Goal: Task Accomplishment & Management: Complete application form

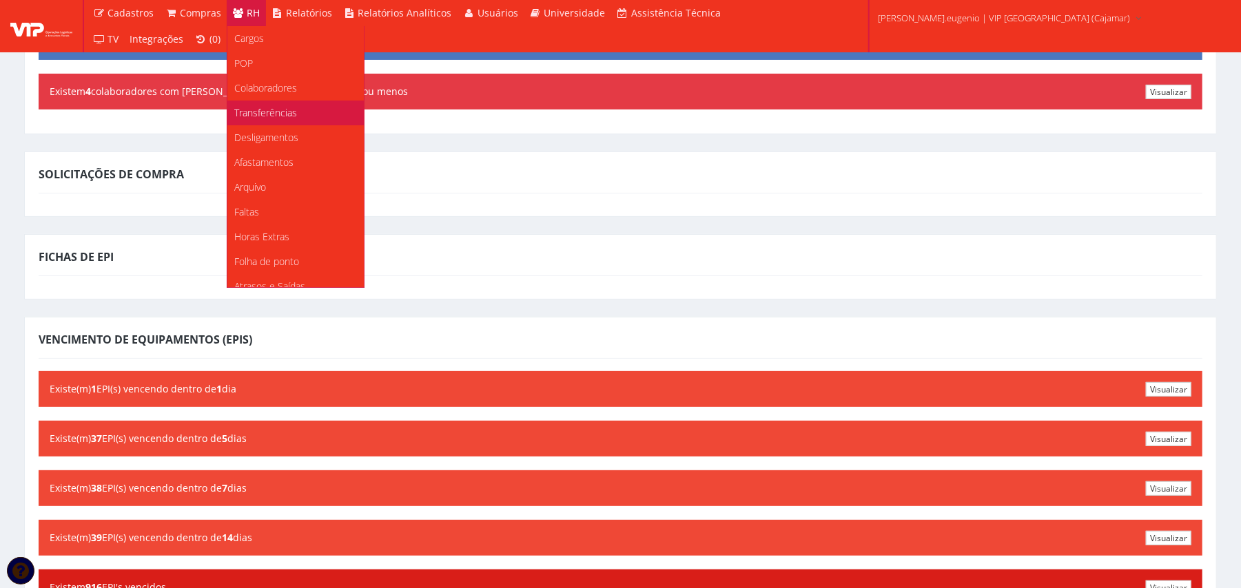
click at [274, 119] on span "Transferências" at bounding box center [265, 112] width 63 height 13
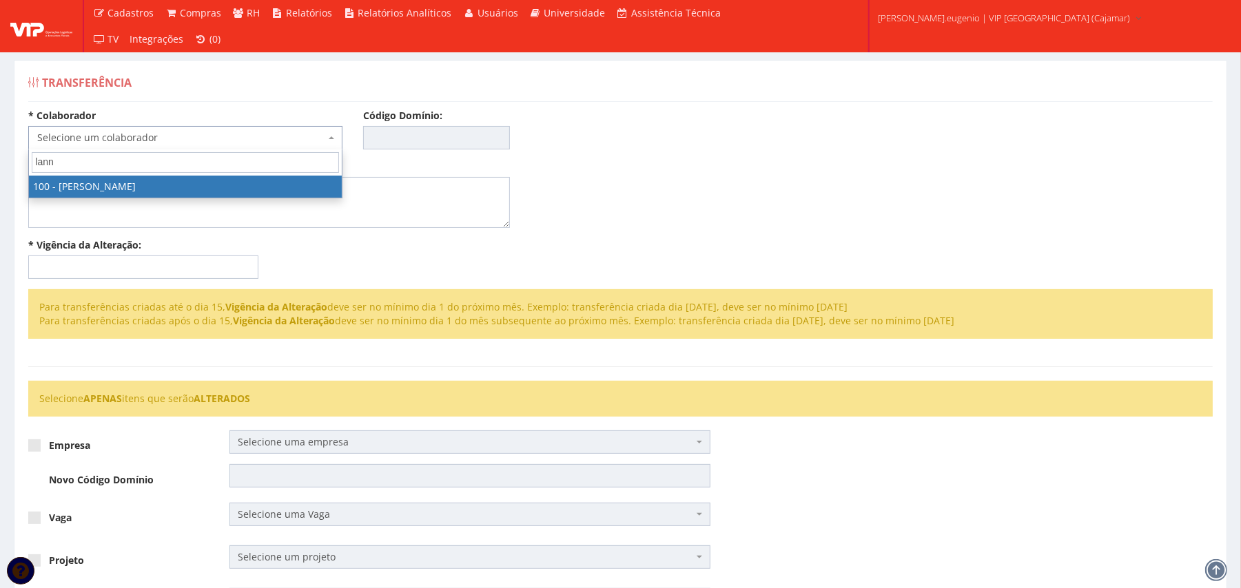
type input "lann"
select select "3584"
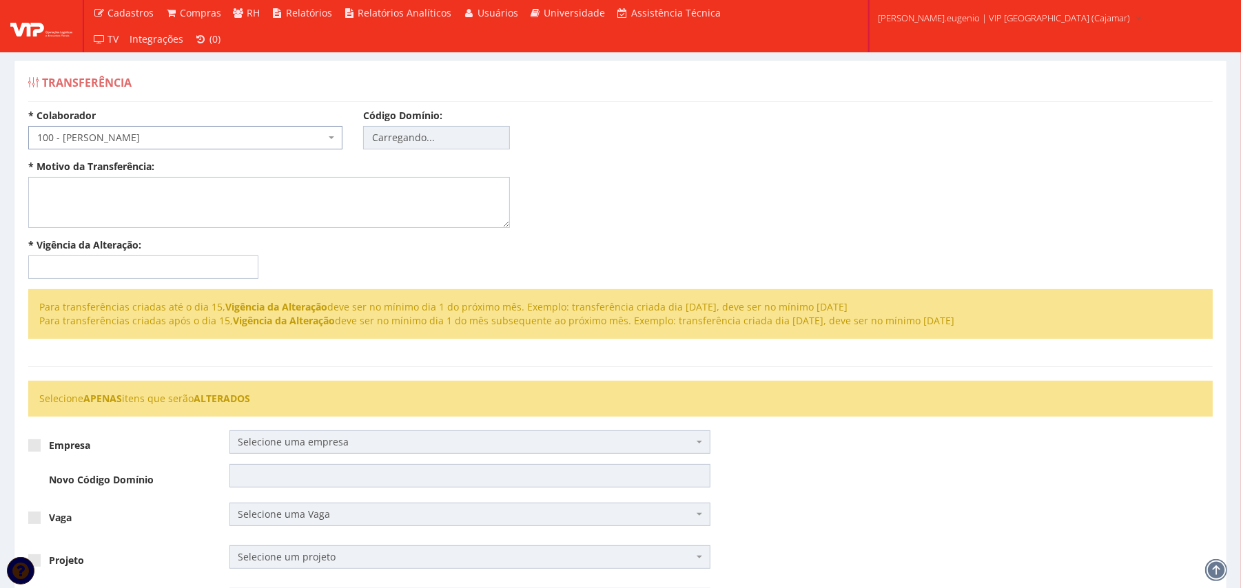
type input "100"
click at [119, 196] on textarea "* Motivo da Transferência:" at bounding box center [269, 202] width 482 height 51
type textarea "Promoção interna"
click at [648, 224] on div "* Colaborador Selecione um colaborador 95 - ADRIANE NEVES JESUS 76 - ADRIANO SI…" at bounding box center [620, 199] width 1205 height 181
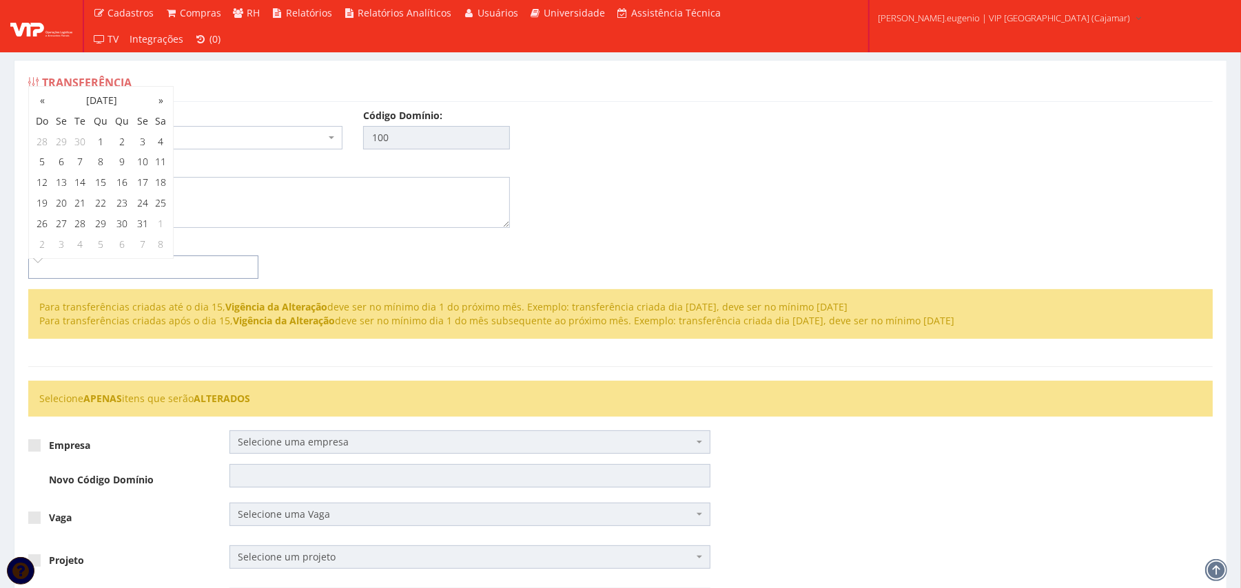
click at [99, 271] on input "* Vigência da Alteração:" at bounding box center [143, 267] width 230 height 23
click at [163, 102] on th "»" at bounding box center [161, 100] width 18 height 21
click at [167, 144] on td "1" at bounding box center [161, 142] width 18 height 21
type input "01/11/2025"
click at [800, 185] on div "* Colaborador Selecione um colaborador 95 - ADRIANE NEVES JESUS 76 - ADRIANO SI…" at bounding box center [620, 199] width 1205 height 181
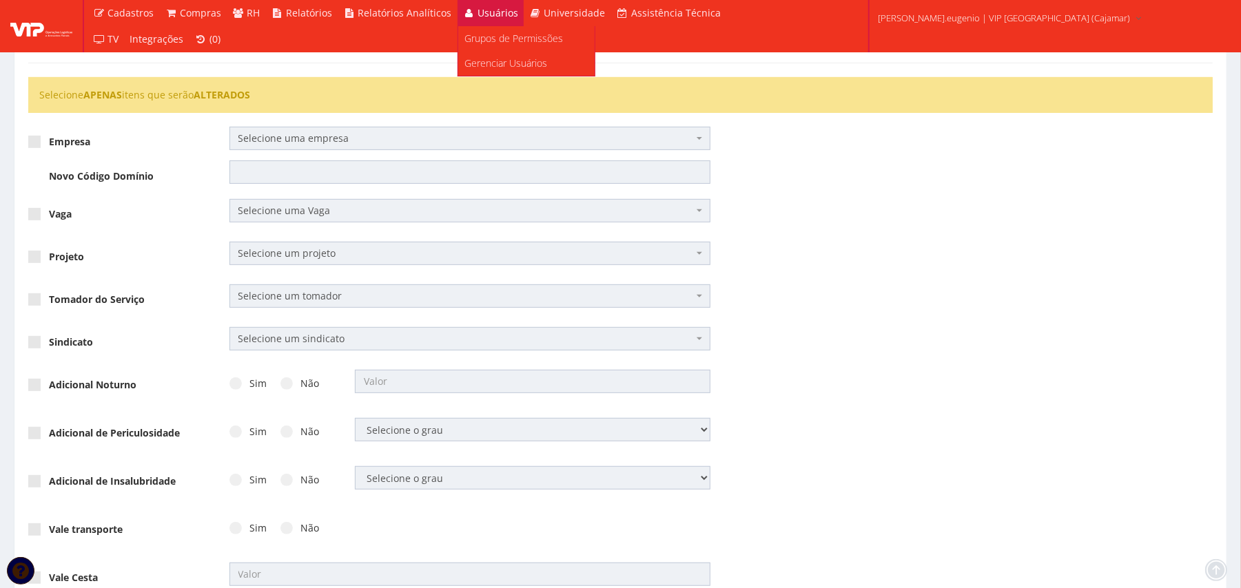
scroll to position [367, 0]
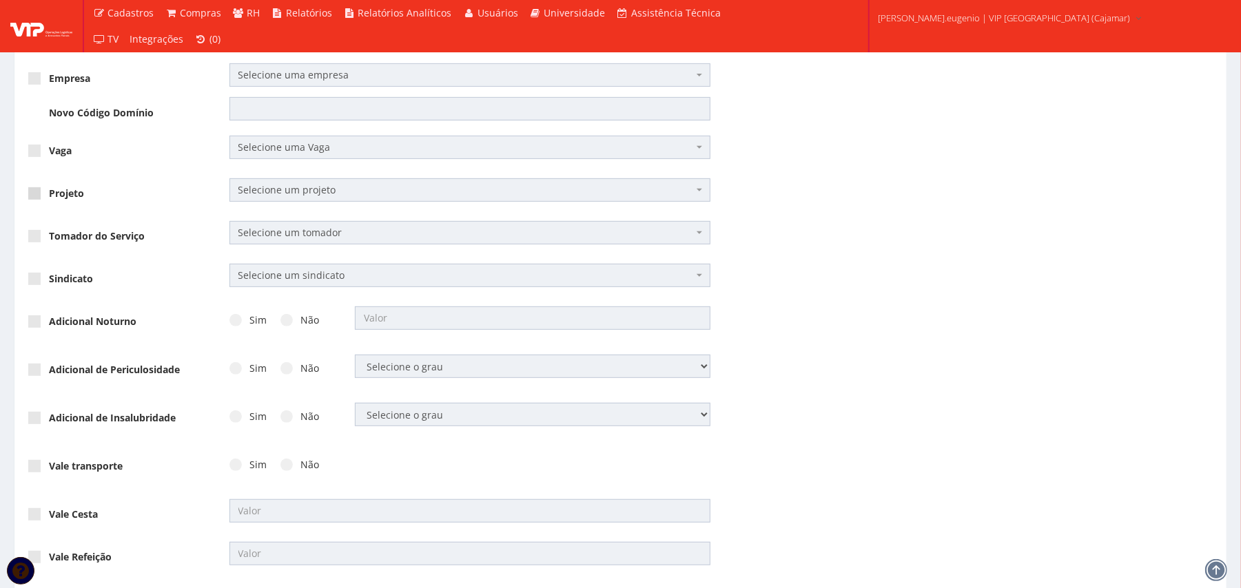
click at [34, 197] on span at bounding box center [34, 193] width 12 height 12
click at [49, 197] on input "Projeto" at bounding box center [53, 193] width 9 height 9
checkbox input "true"
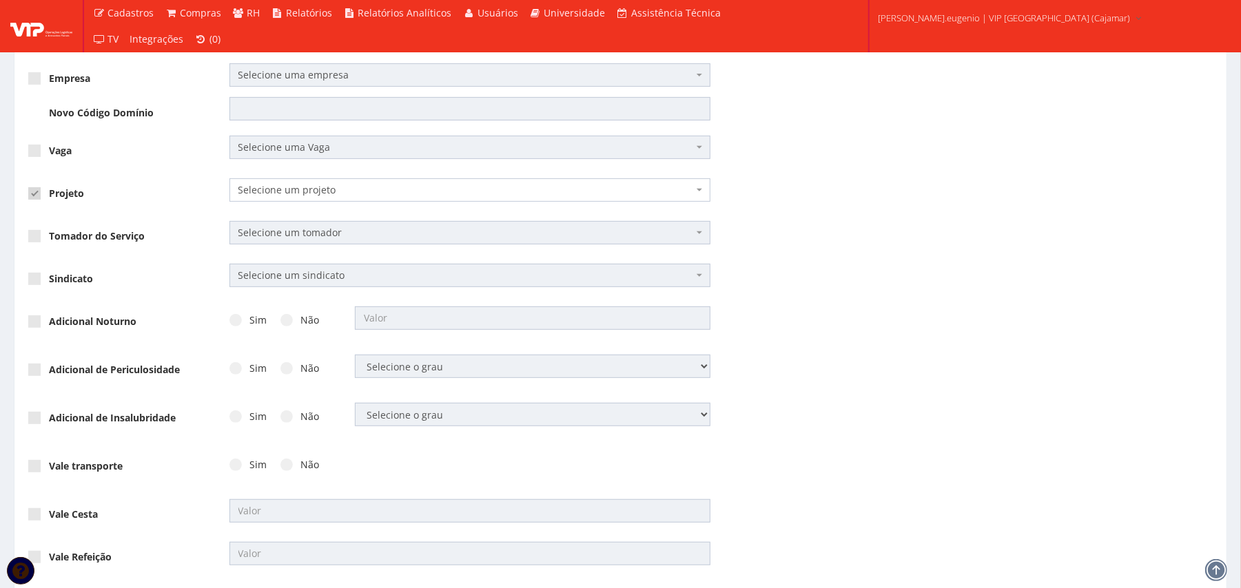
click at [383, 200] on span "Selecione um projeto" at bounding box center [470, 189] width 482 height 23
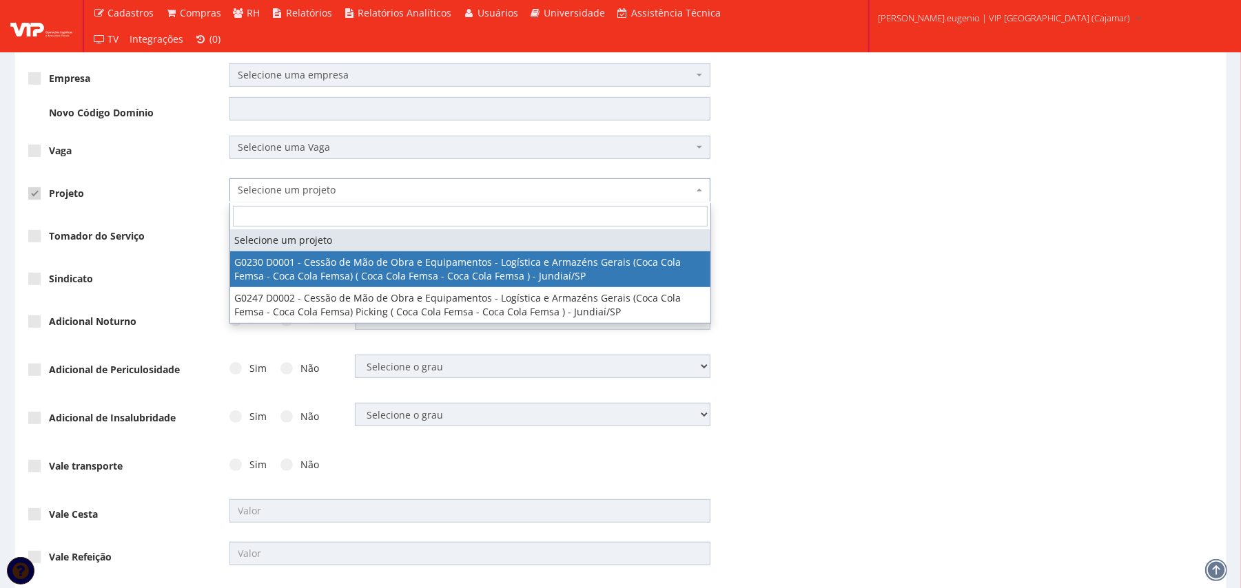
select select "230"
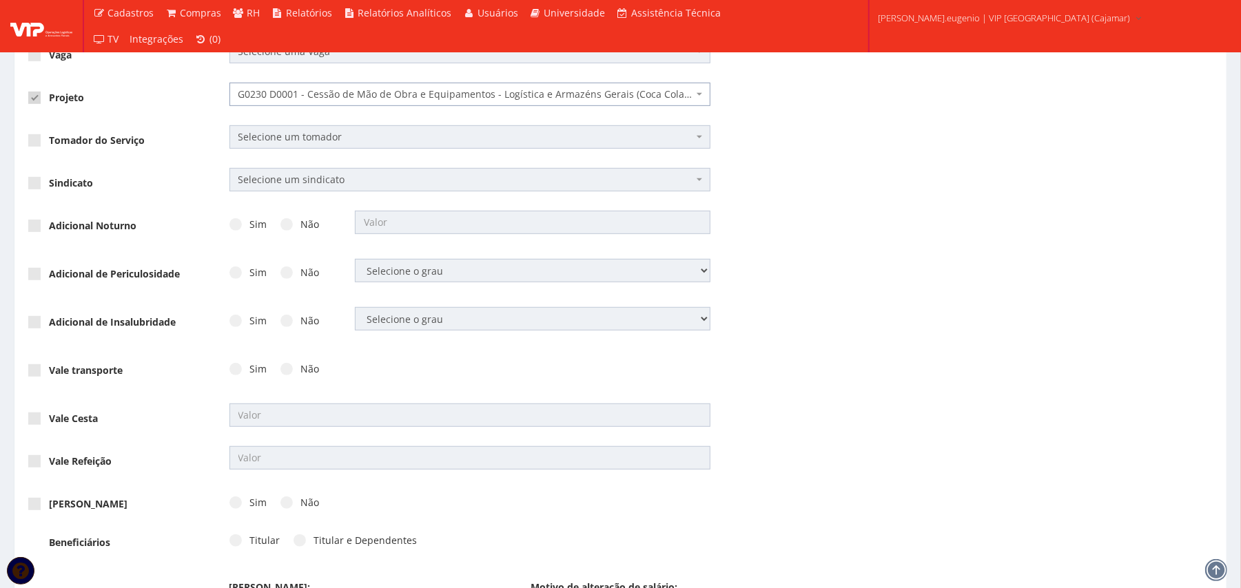
scroll to position [455, 0]
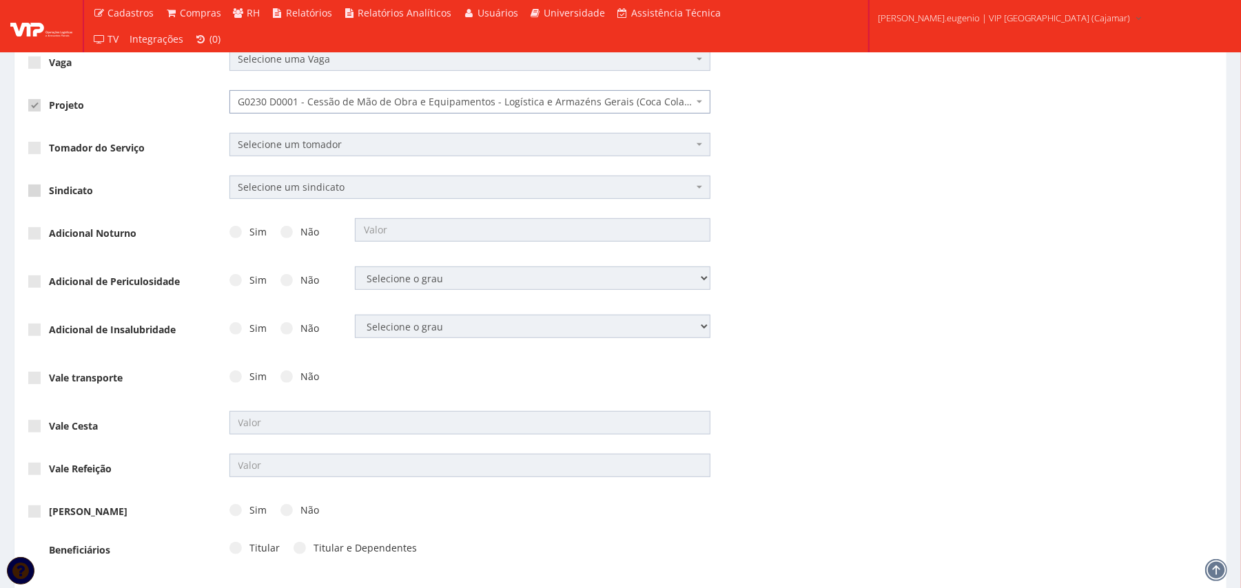
click at [28, 191] on span at bounding box center [34, 191] width 12 height 12
click at [49, 191] on input "Sindicato" at bounding box center [53, 191] width 9 height 9
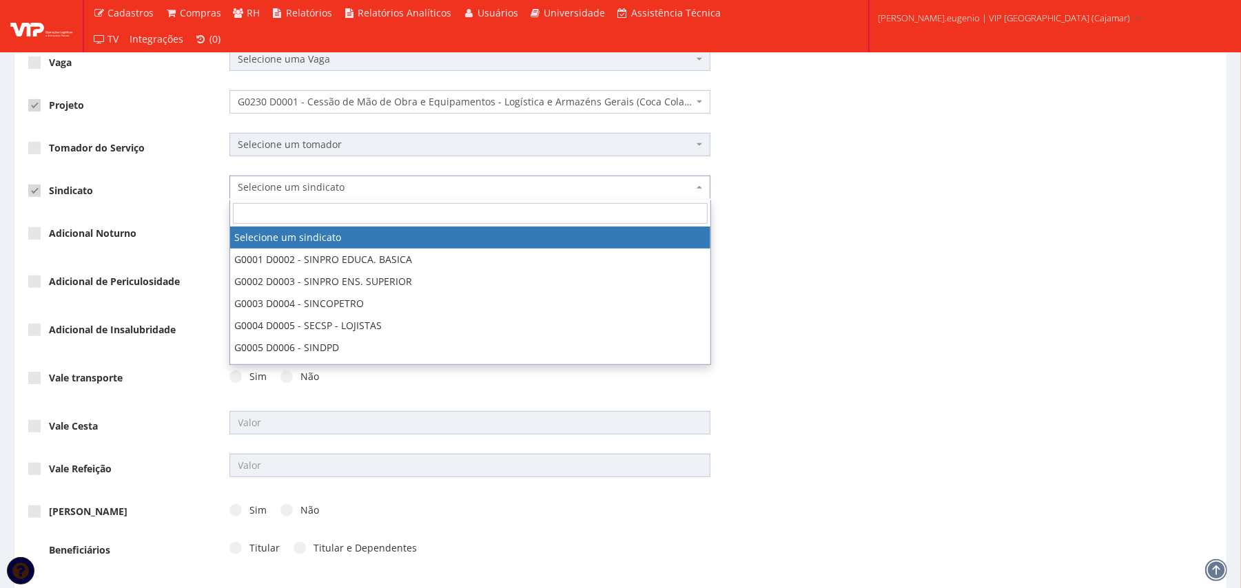
click at [320, 181] on span "Selecione um sindicato" at bounding box center [470, 187] width 482 height 23
click at [932, 293] on div "Adicional de Periculosidade Sim Não Selecione o grau 1 2 3" at bounding box center [620, 291] width 1205 height 48
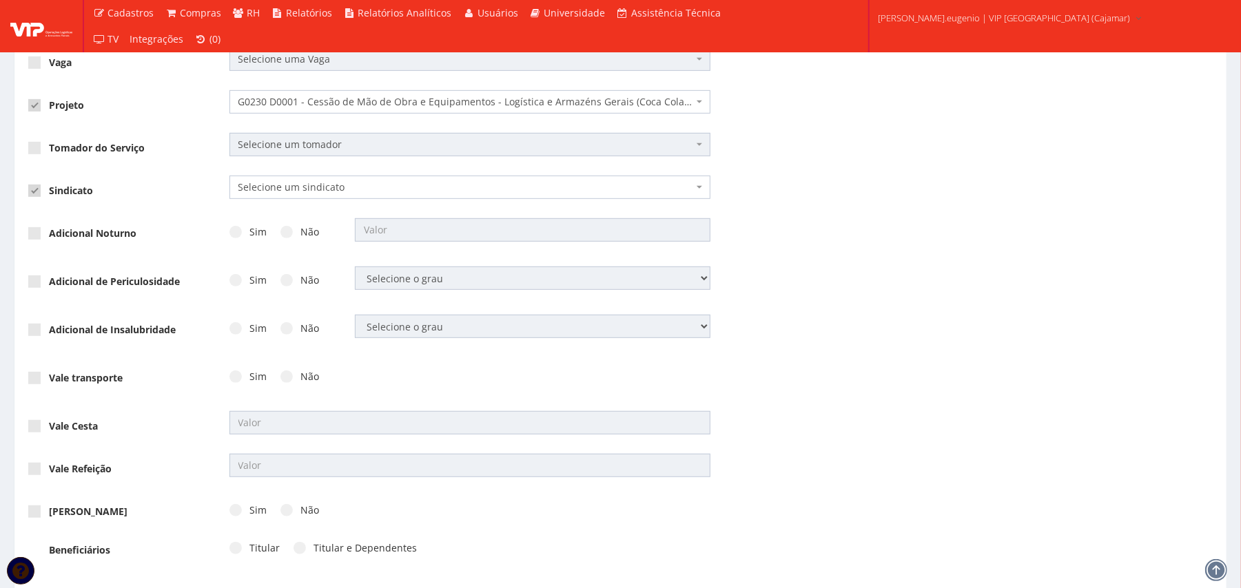
click at [62, 185] on label "Sindicato" at bounding box center [60, 191] width 65 height 14
click at [58, 187] on input "Sindicato" at bounding box center [53, 191] width 9 height 9
checkbox input "false"
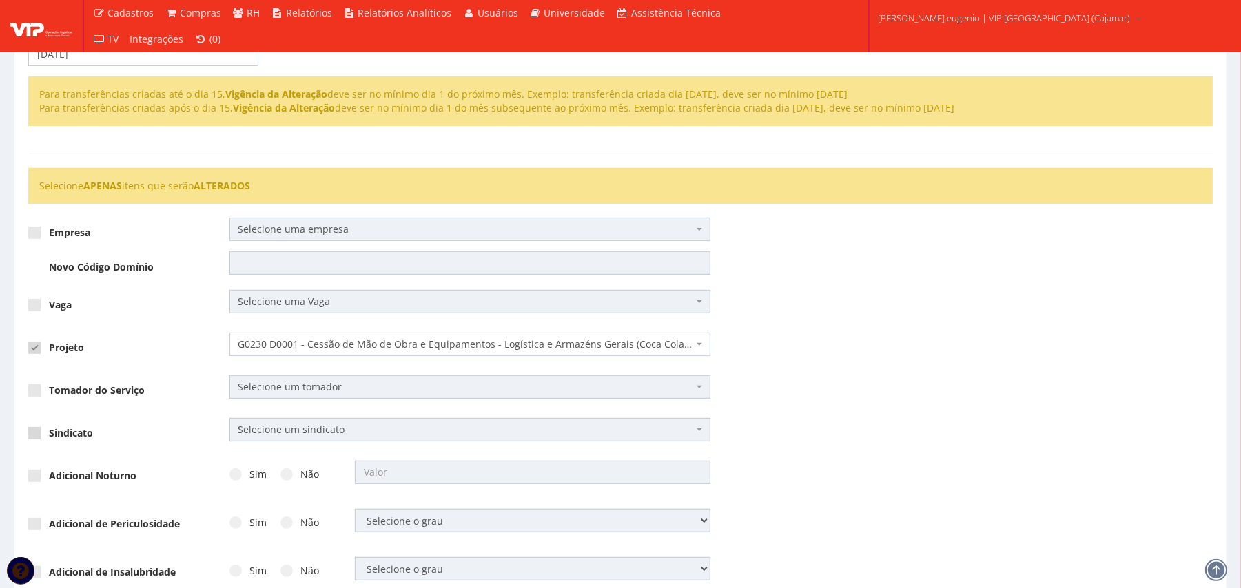
scroll to position [180, 0]
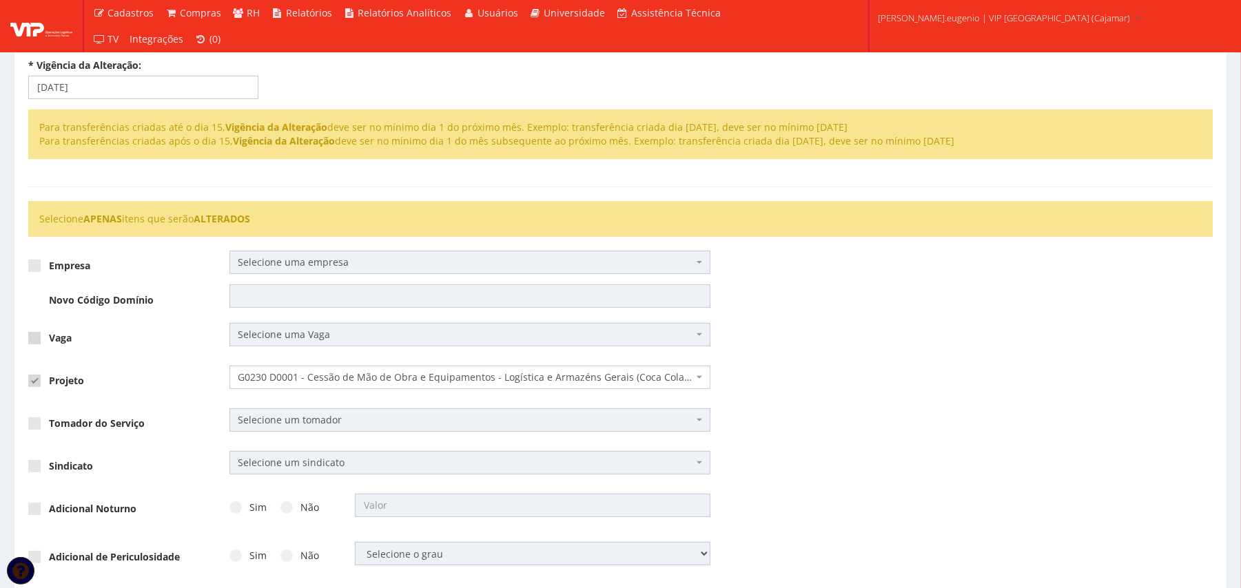
click at [39, 345] on span at bounding box center [34, 338] width 12 height 12
click at [49, 343] on input "Vaga" at bounding box center [53, 338] width 9 height 9
checkbox input "true"
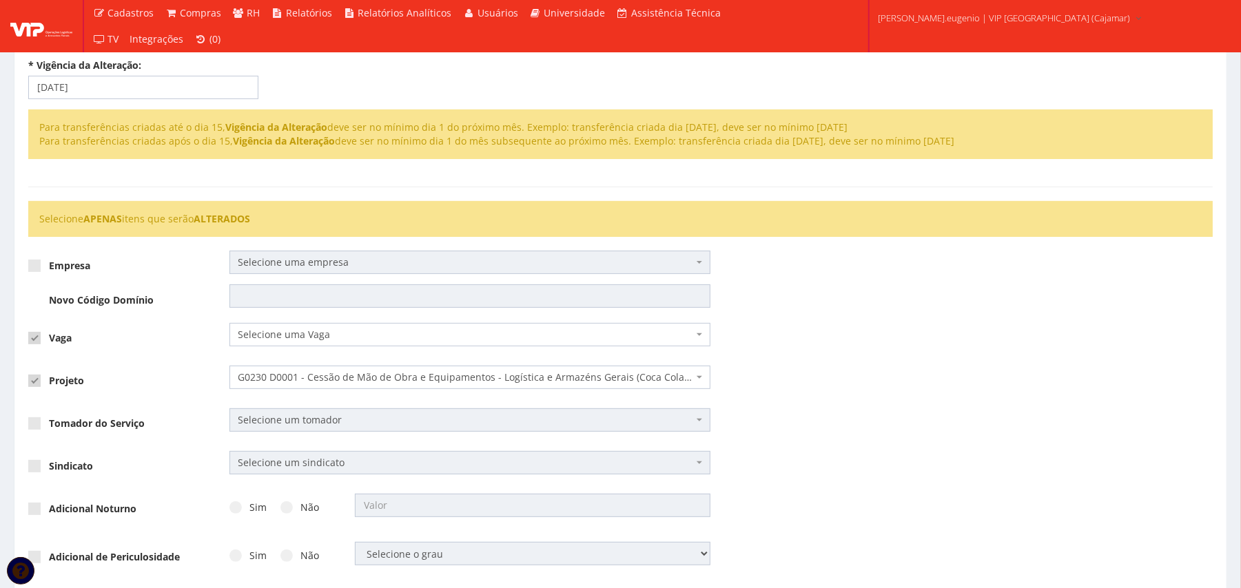
click at [334, 334] on span "Selecione uma Vaga" at bounding box center [465, 335] width 455 height 14
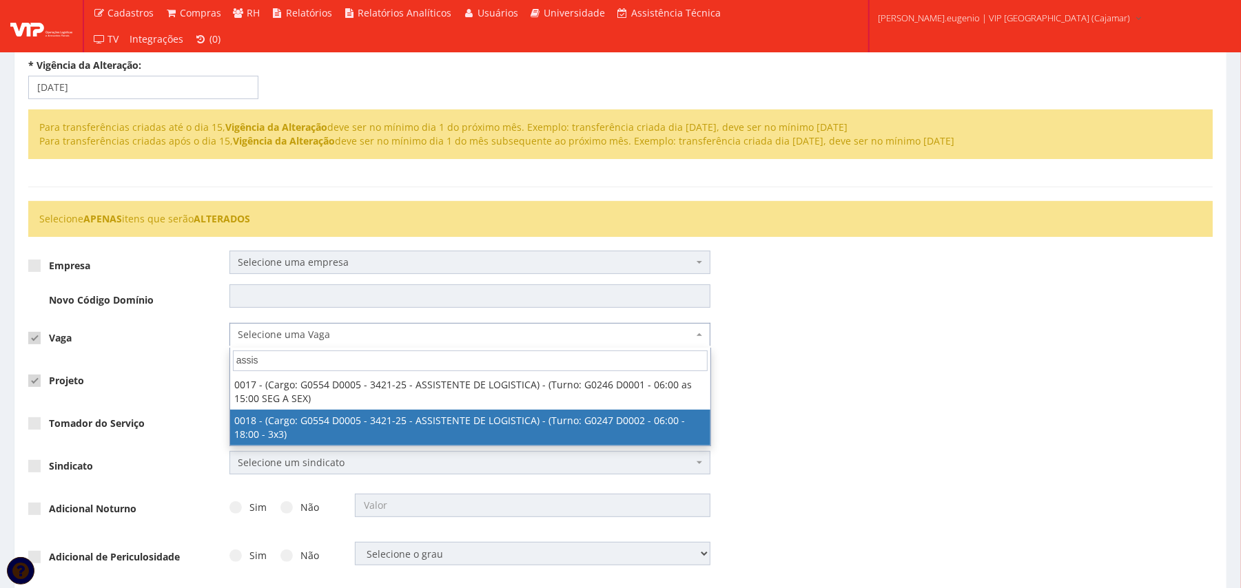
type input "assis"
select select "18"
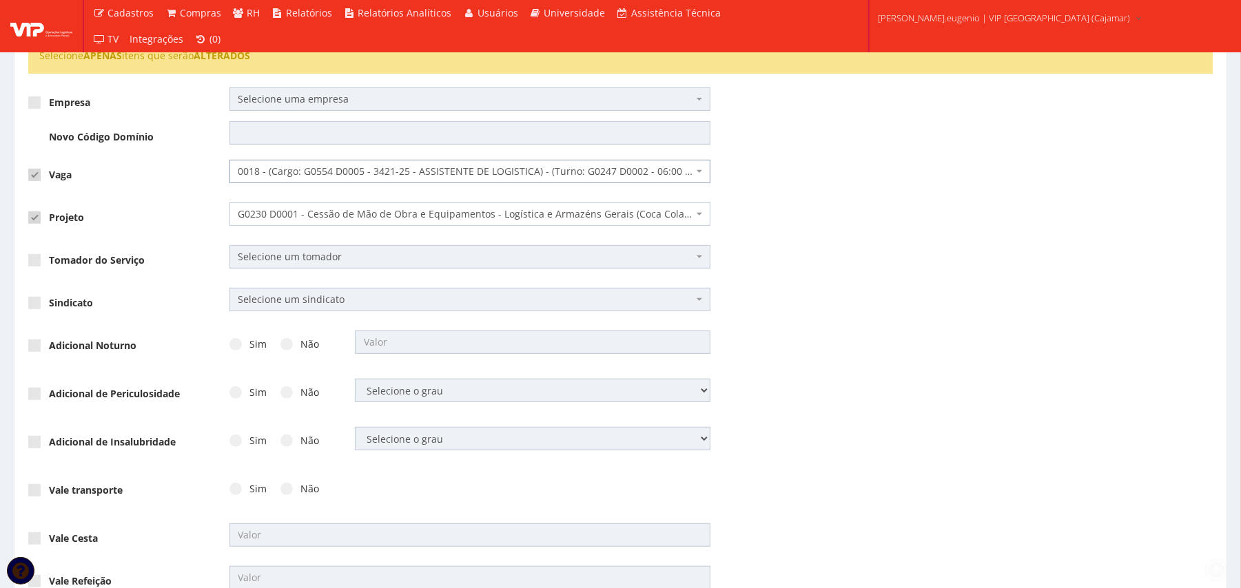
scroll to position [364, 0]
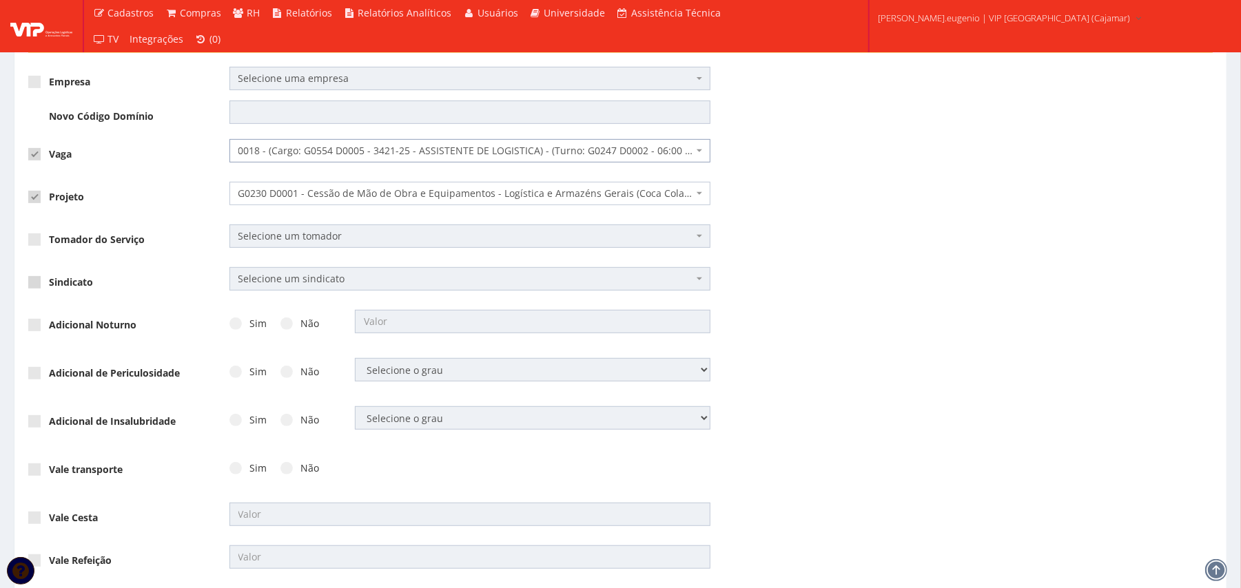
click at [39, 278] on span at bounding box center [34, 282] width 12 height 12
click at [49, 278] on input "Sindicato" at bounding box center [53, 282] width 9 height 9
checkbox input "true"
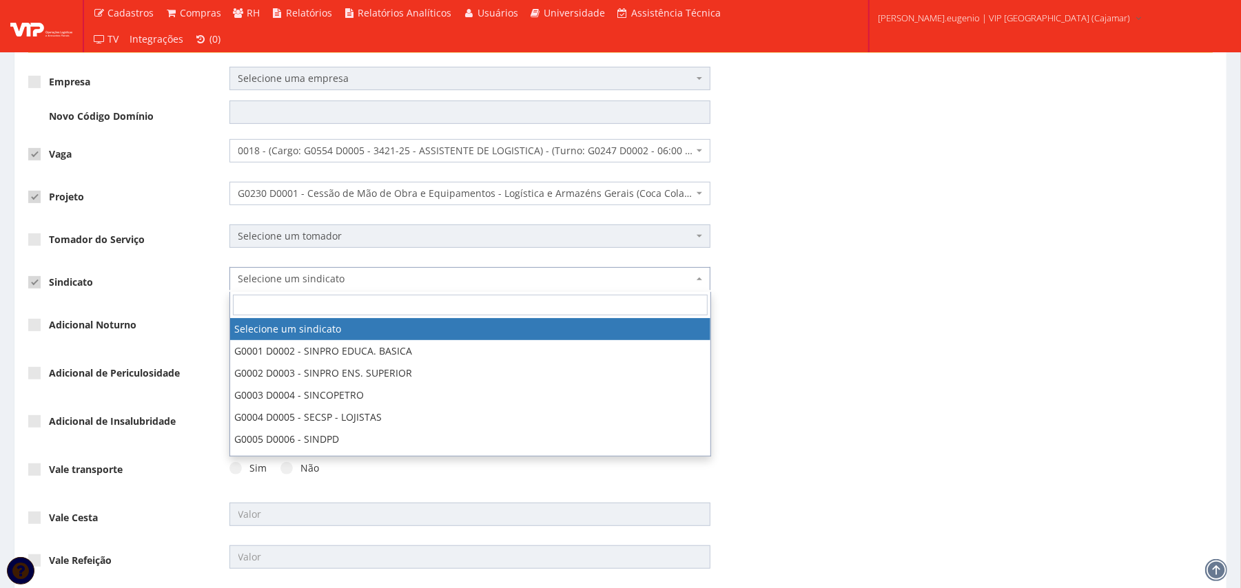
click at [303, 282] on span "Selecione um sindicato" at bounding box center [465, 279] width 455 height 14
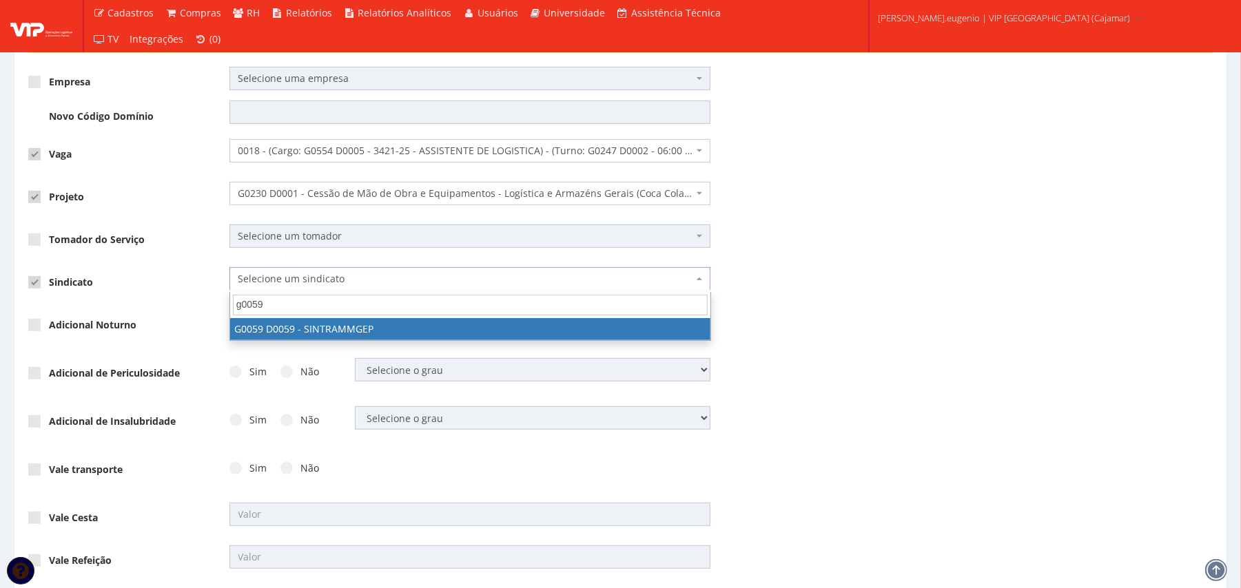
type input "g0059"
select select "59"
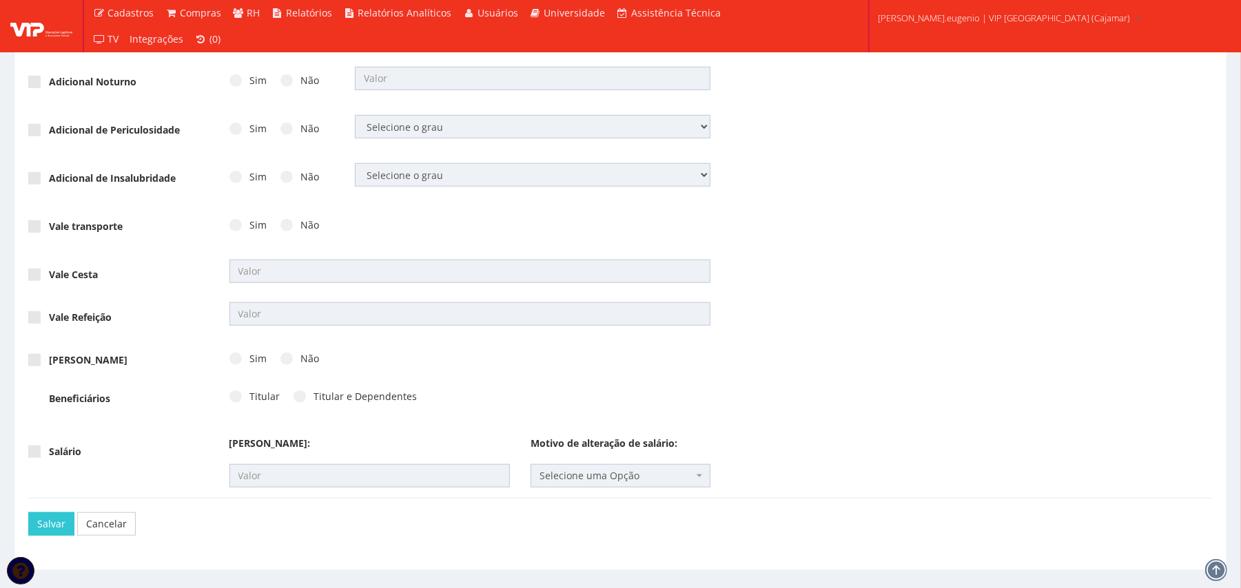
scroll to position [639, 0]
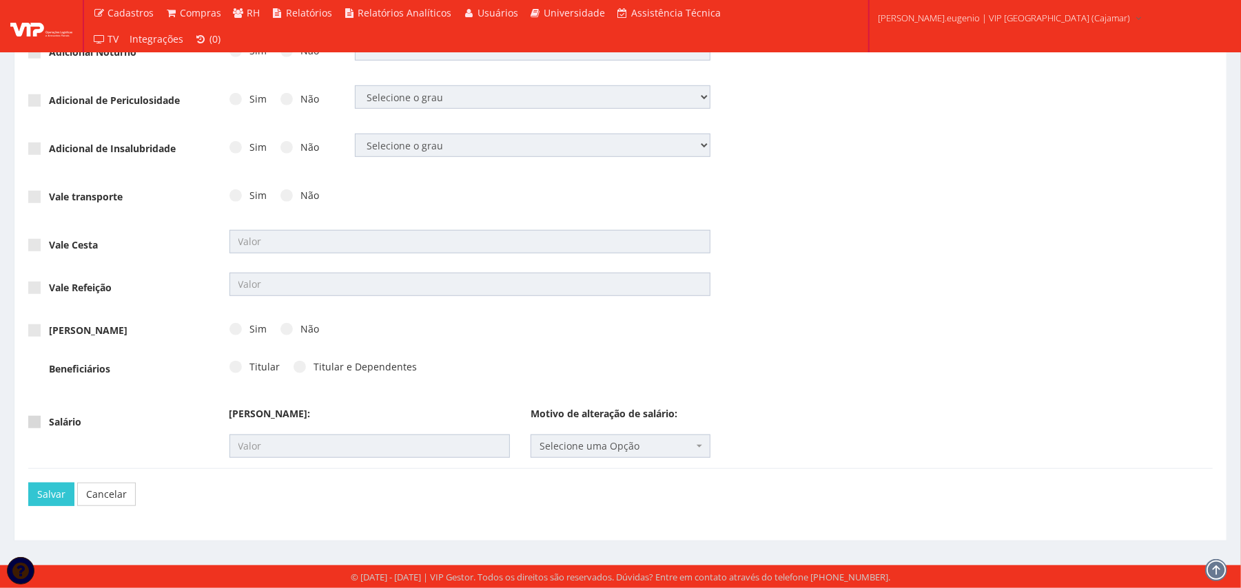
click at [30, 428] on label "Salário" at bounding box center [54, 423] width 53 height 14
click at [49, 427] on input "Salário" at bounding box center [53, 422] width 9 height 9
checkbox input "true"
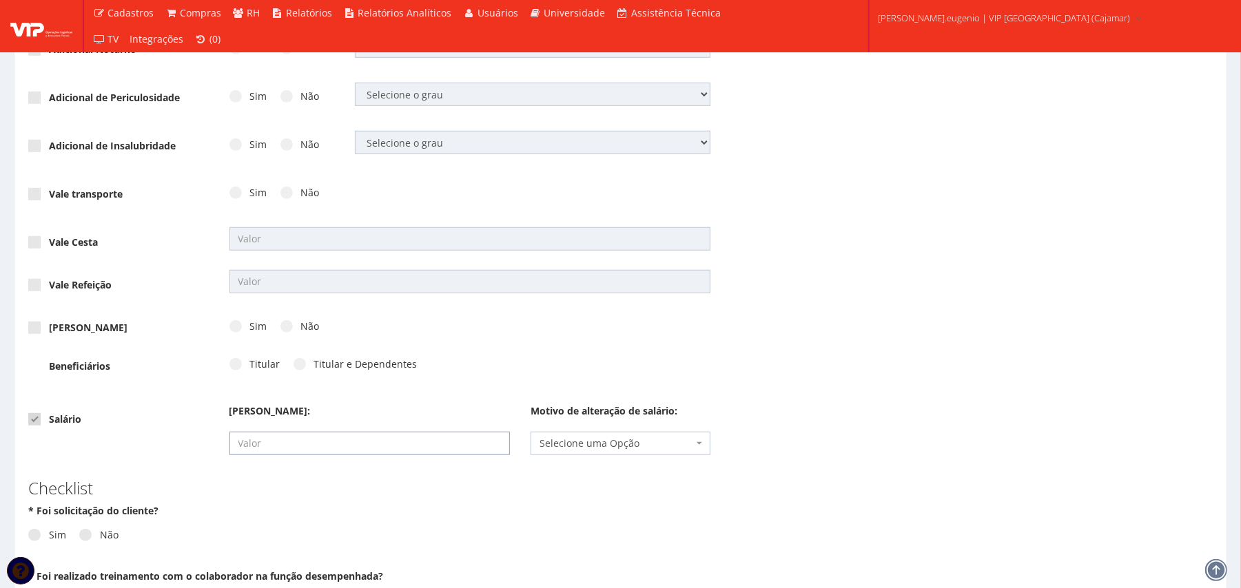
click at [318, 447] on input "text" at bounding box center [369, 443] width 280 height 23
type input "1.921,06"
click at [951, 306] on div "Vale Refeição" at bounding box center [620, 291] width 1205 height 43
click at [651, 445] on span "Selecione uma Opção" at bounding box center [617, 444] width 154 height 14
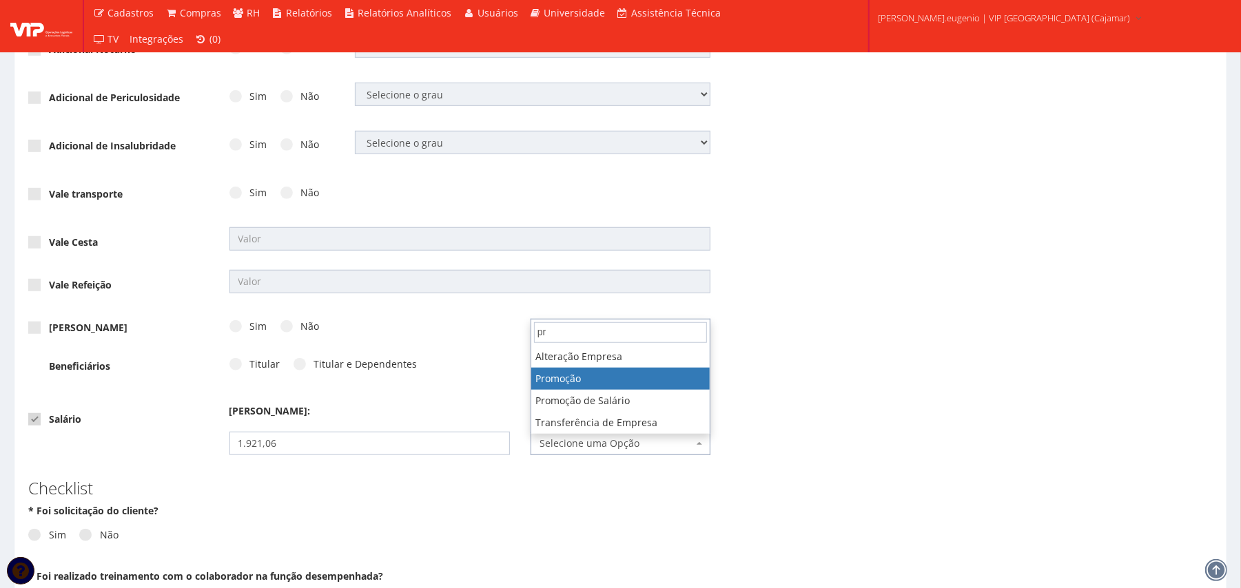
type input "pr"
select select "promocao"
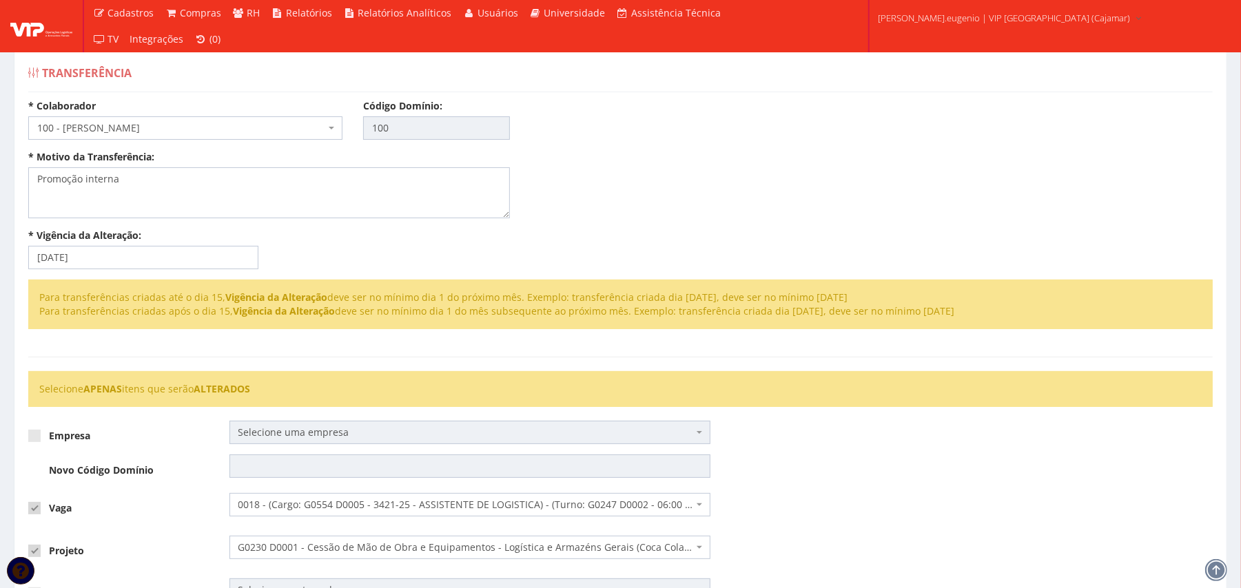
scroll to position [0, 0]
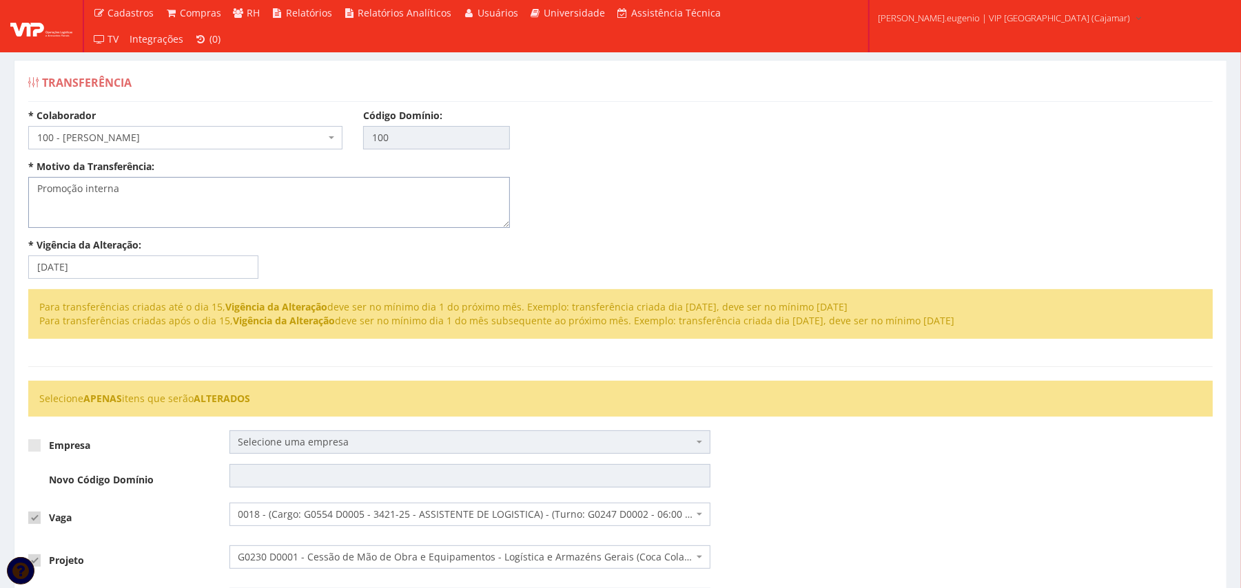
click at [113, 202] on textarea "Promoção interna" at bounding box center [269, 202] width 482 height 51
click at [644, 191] on div "* Colaborador Selecione um colaborador 95 - ADRIANE NEVES JESUS 76 - ADRIANO SI…" at bounding box center [620, 199] width 1205 height 181
click at [488, 188] on textarea "Sera promovida para assistente de Logistica devido a seu desempenho e conhecime…" at bounding box center [269, 202] width 482 height 51
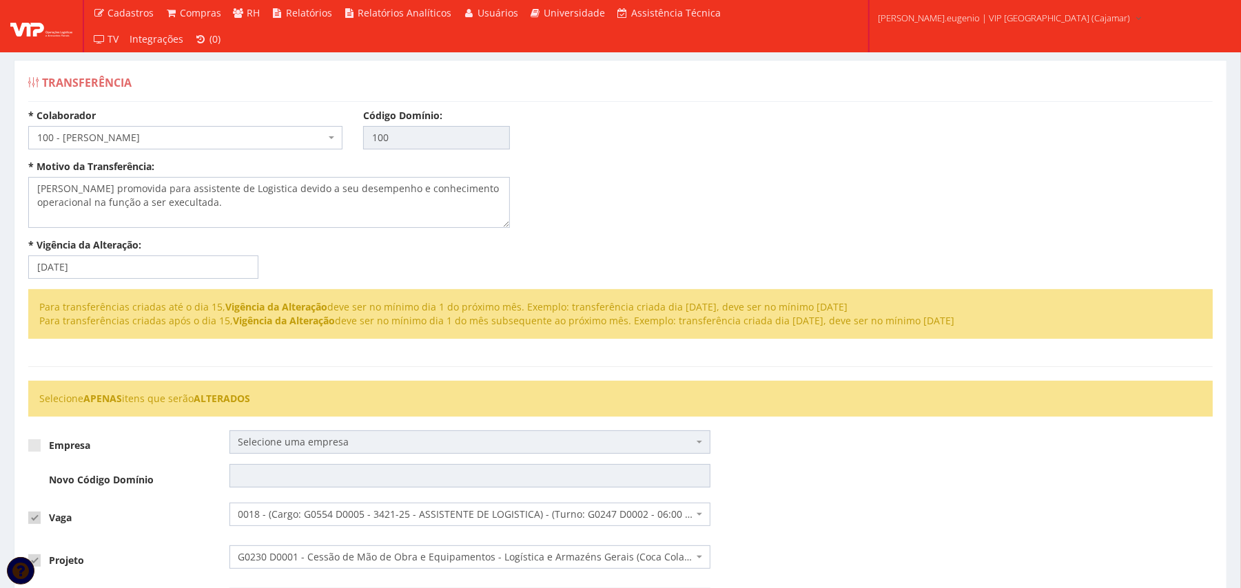
click at [608, 168] on div "* Colaborador Selecione um colaborador 95 - ADRIANE NEVES JESUS 76 - ADRIANO SI…" at bounding box center [620, 199] width 1205 height 181
click at [274, 188] on textarea "Sera promovida para assistente de Logistica devido a seu desempenho e conhecime…" at bounding box center [269, 202] width 482 height 51
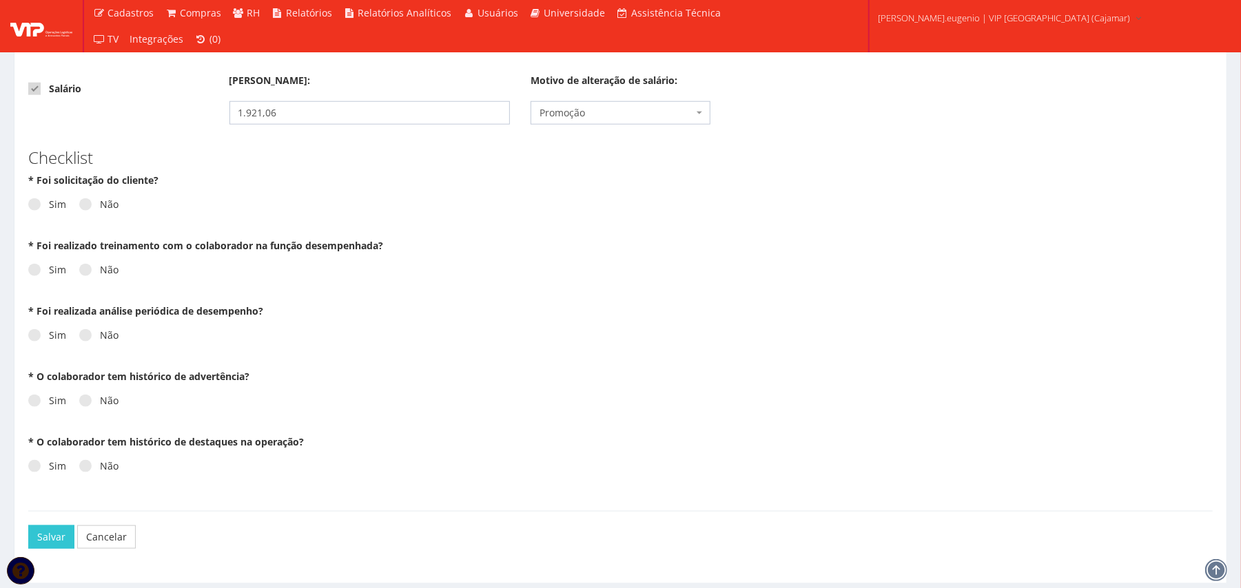
scroll to position [1015, 0]
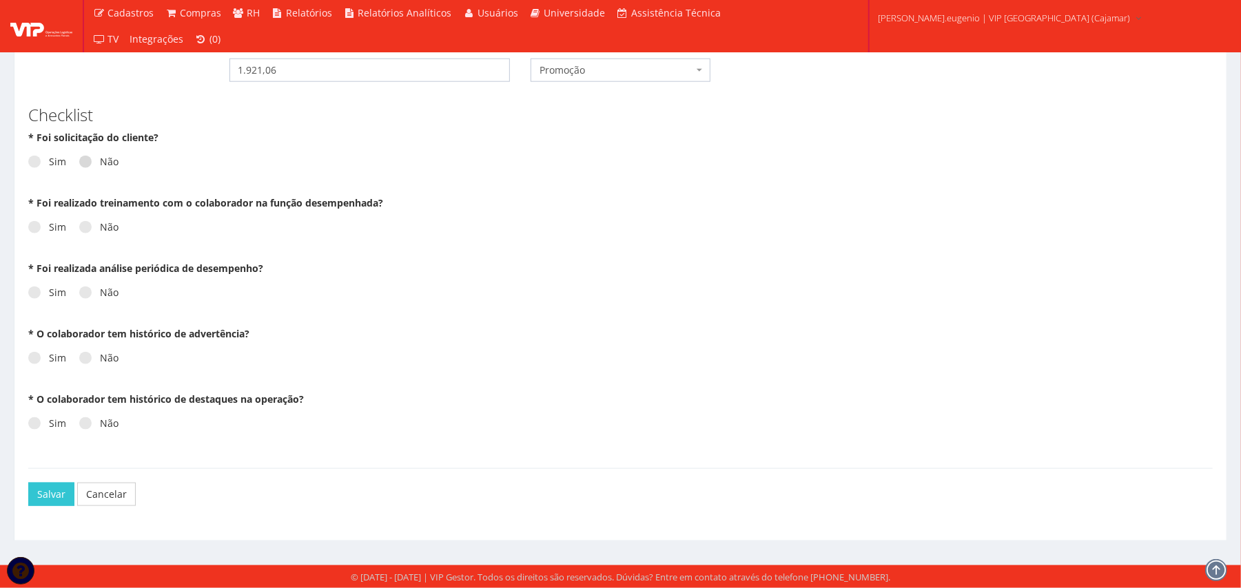
type textarea "Sera promovida para assistente de Logistica devido ao seu desempenho e conhecim…"
click at [89, 155] on label "Não" at bounding box center [98, 162] width 39 height 14
click at [100, 158] on input "Não" at bounding box center [104, 162] width 9 height 9
radio input "true"
click at [32, 227] on span at bounding box center [34, 227] width 12 height 12
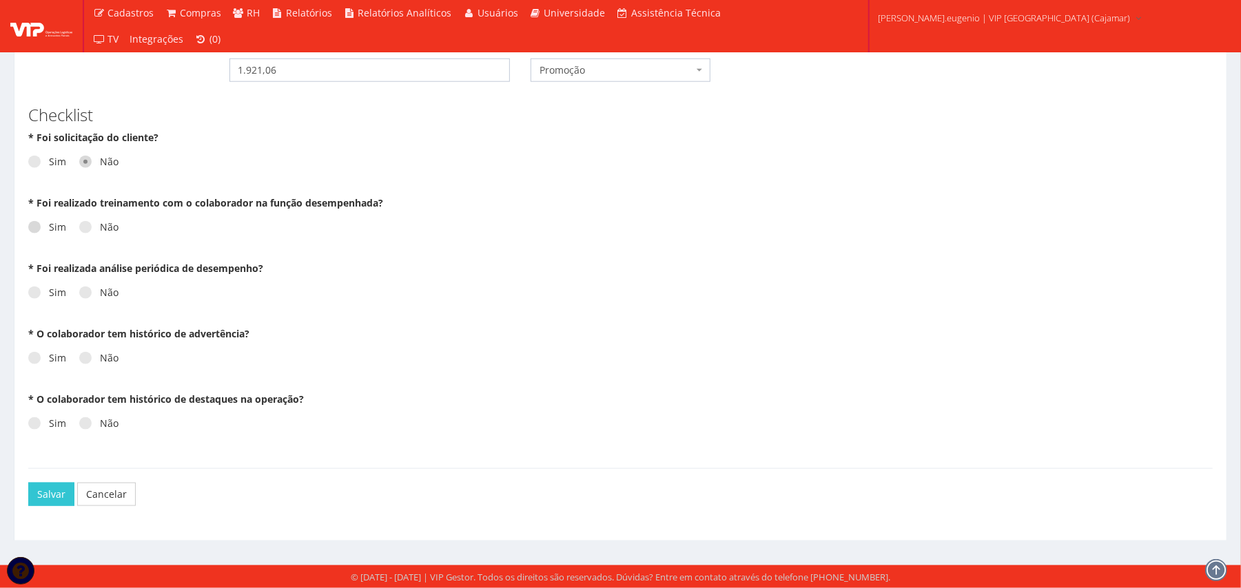
click at [49, 227] on input "Sim" at bounding box center [53, 227] width 9 height 9
radio input "true"
click at [94, 295] on label "Não" at bounding box center [98, 293] width 39 height 14
click at [100, 295] on input "Não" at bounding box center [104, 293] width 9 height 9
radio input "true"
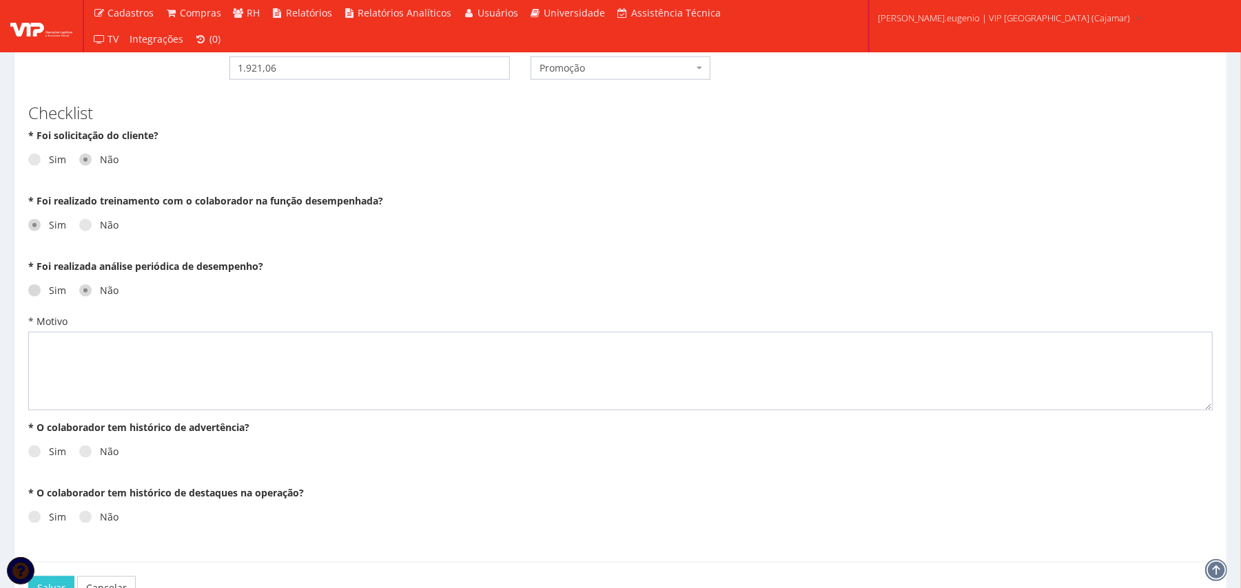
click at [50, 288] on label "Sim" at bounding box center [47, 291] width 38 height 14
click at [50, 288] on input "Sim" at bounding box center [53, 291] width 9 height 9
radio input "true"
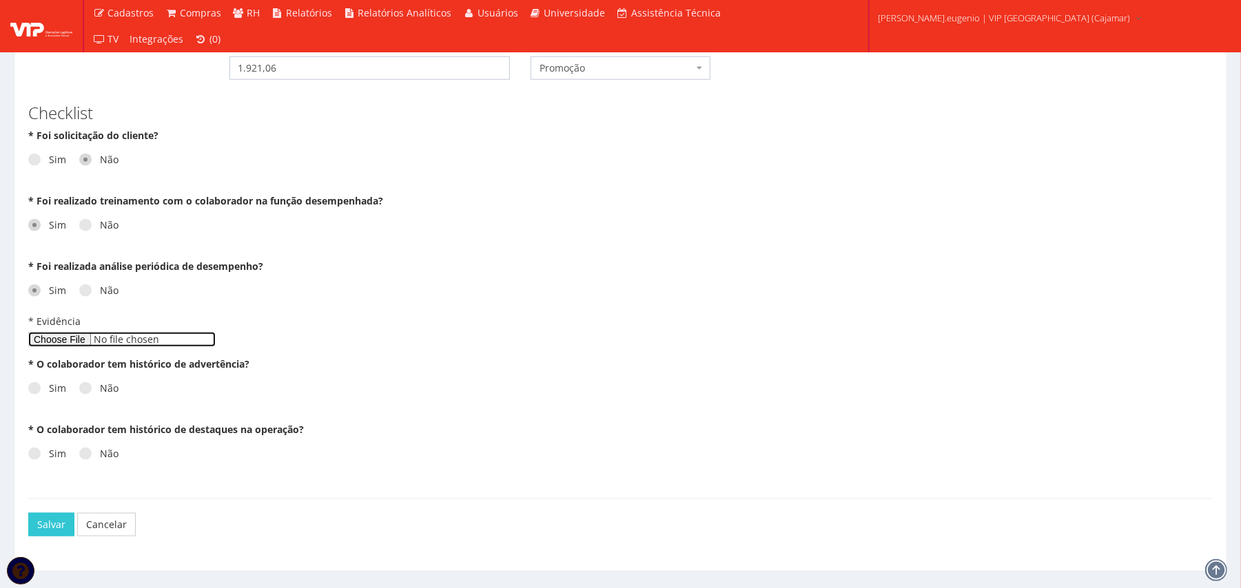
click at [61, 342] on input "* Evidência" at bounding box center [121, 339] width 187 height 15
click at [99, 287] on label "Não" at bounding box center [98, 291] width 39 height 14
click at [100, 287] on input "Não" at bounding box center [104, 291] width 9 height 9
radio input "true"
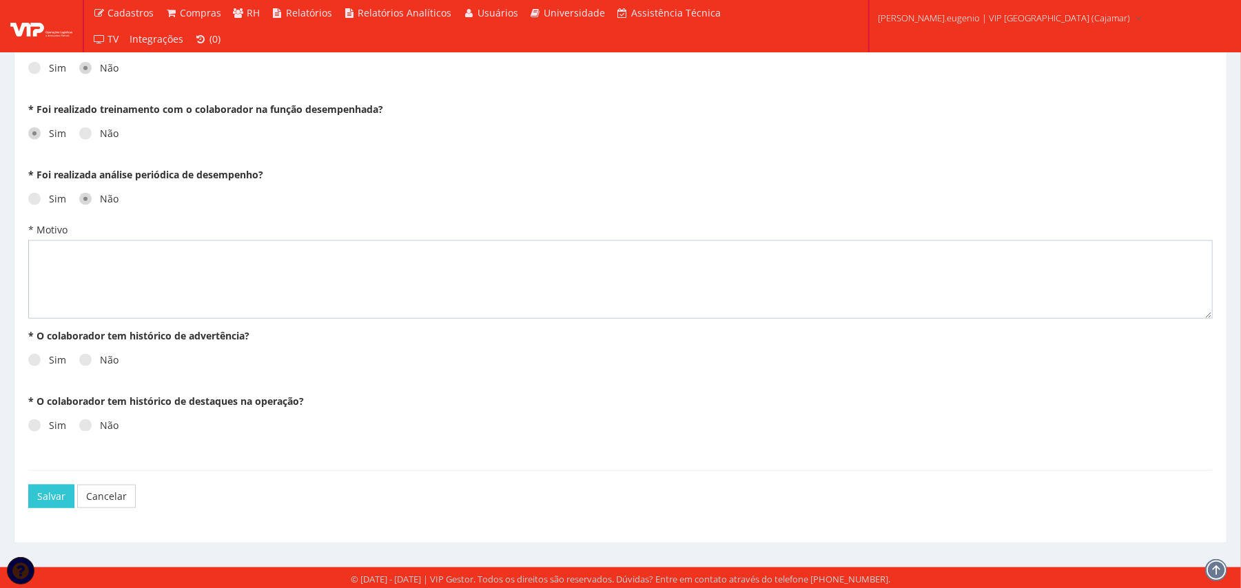
scroll to position [1111, 0]
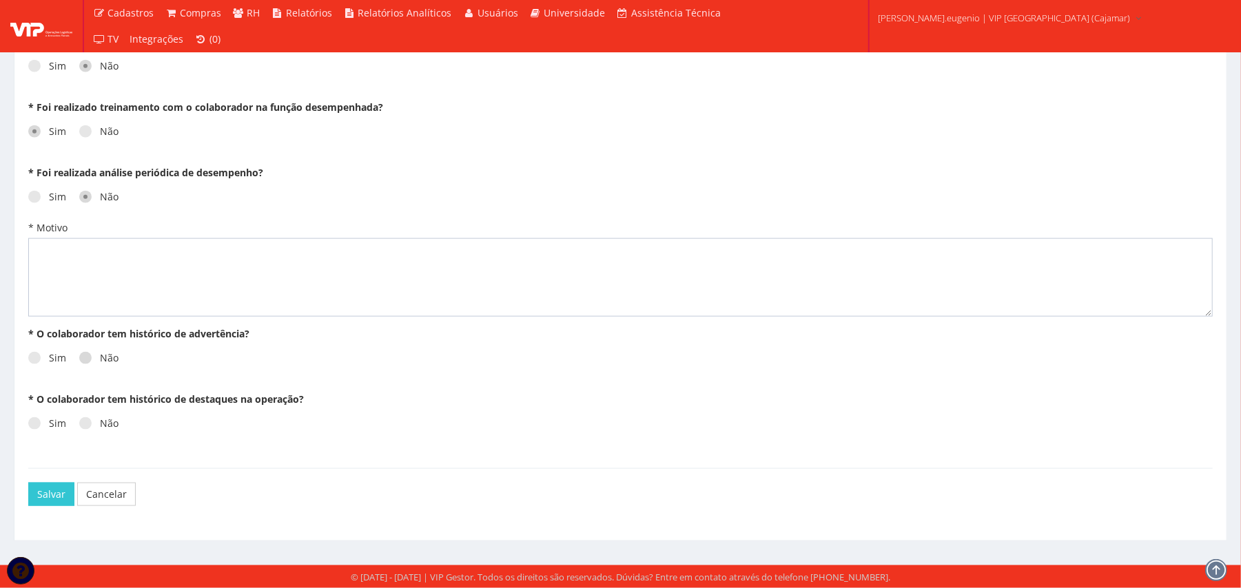
click at [90, 353] on label "Não" at bounding box center [98, 358] width 39 height 14
click at [100, 354] on input "Não" at bounding box center [104, 358] width 9 height 9
radio input "true"
click at [97, 423] on label "Não" at bounding box center [98, 424] width 39 height 14
click at [100, 423] on input "Não" at bounding box center [104, 424] width 9 height 9
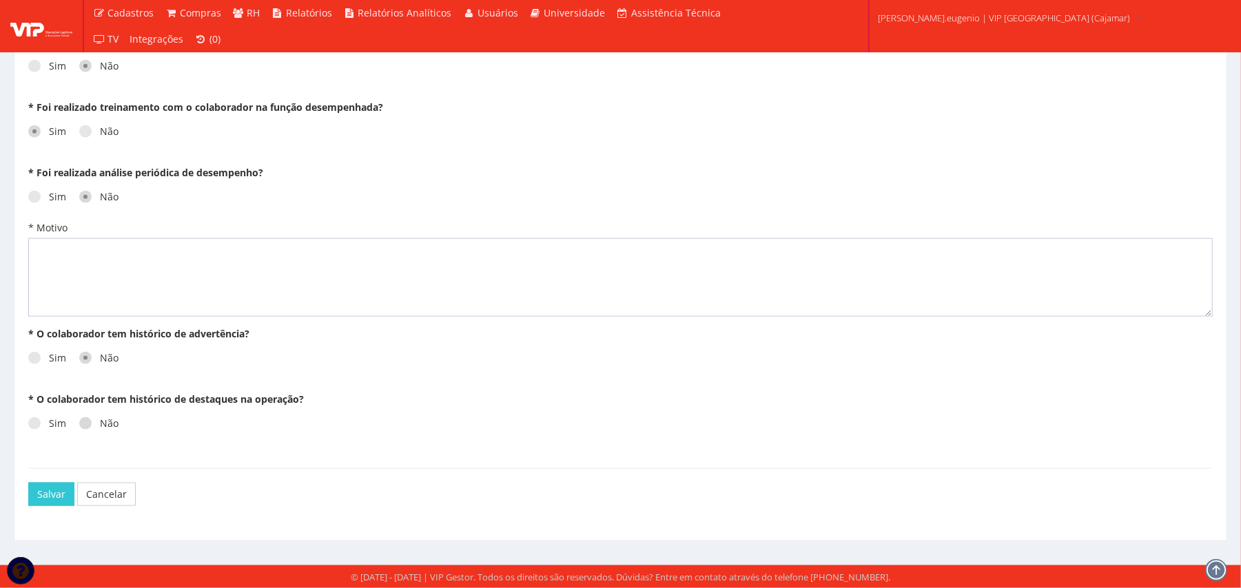
radio input "true"
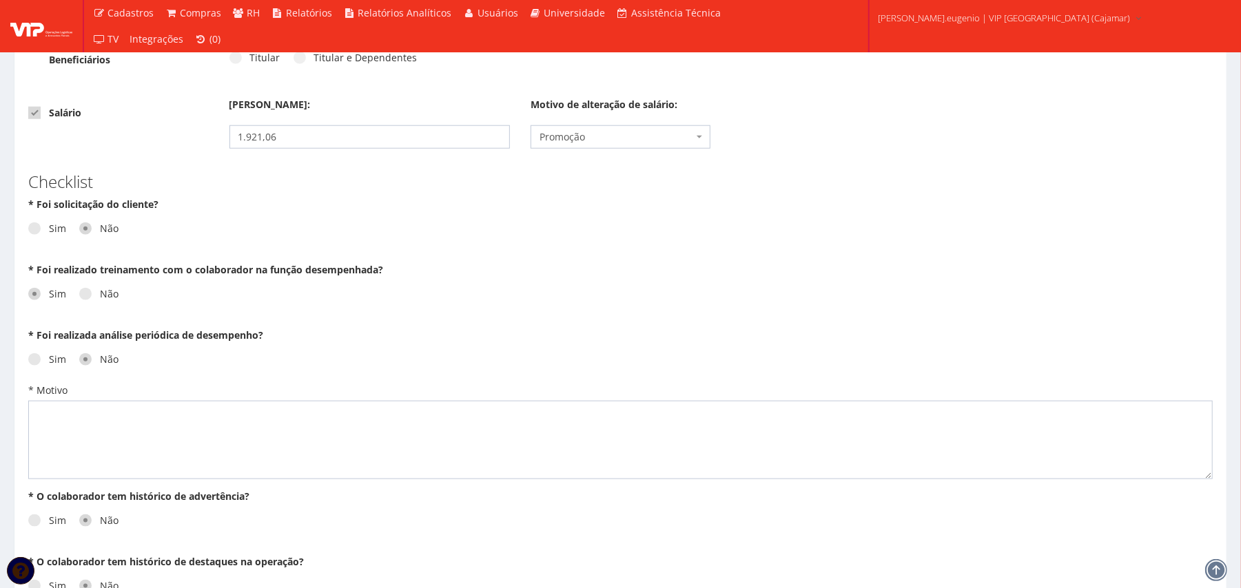
scroll to position [927, 0]
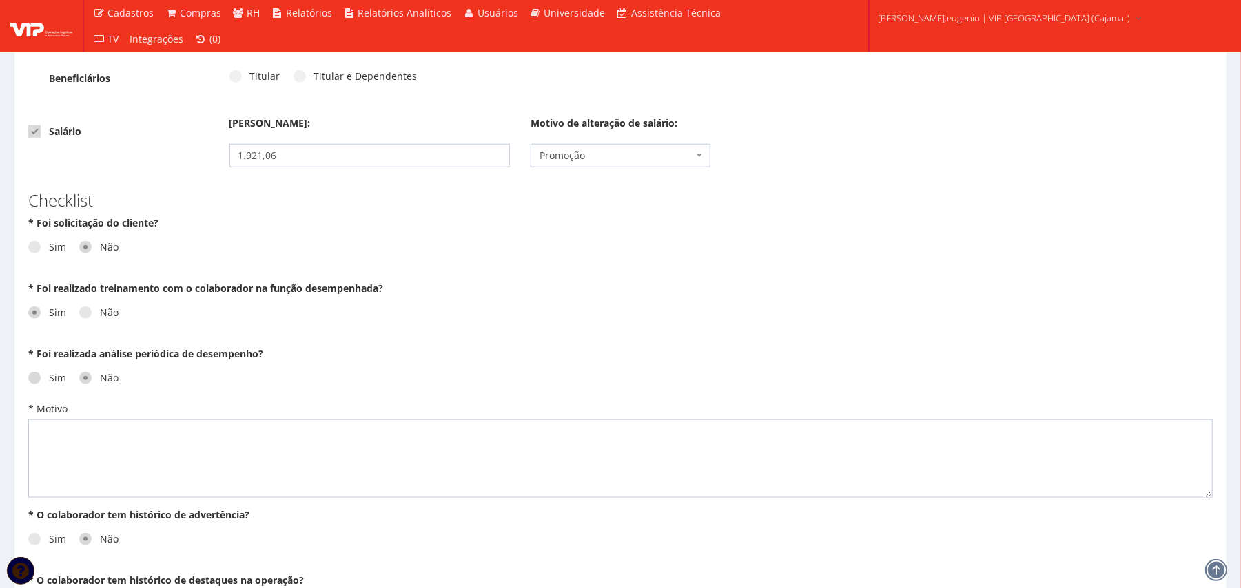
click at [47, 382] on label "Sim" at bounding box center [47, 378] width 38 height 14
click at [49, 382] on input "Sim" at bounding box center [53, 378] width 9 height 9
radio input "true"
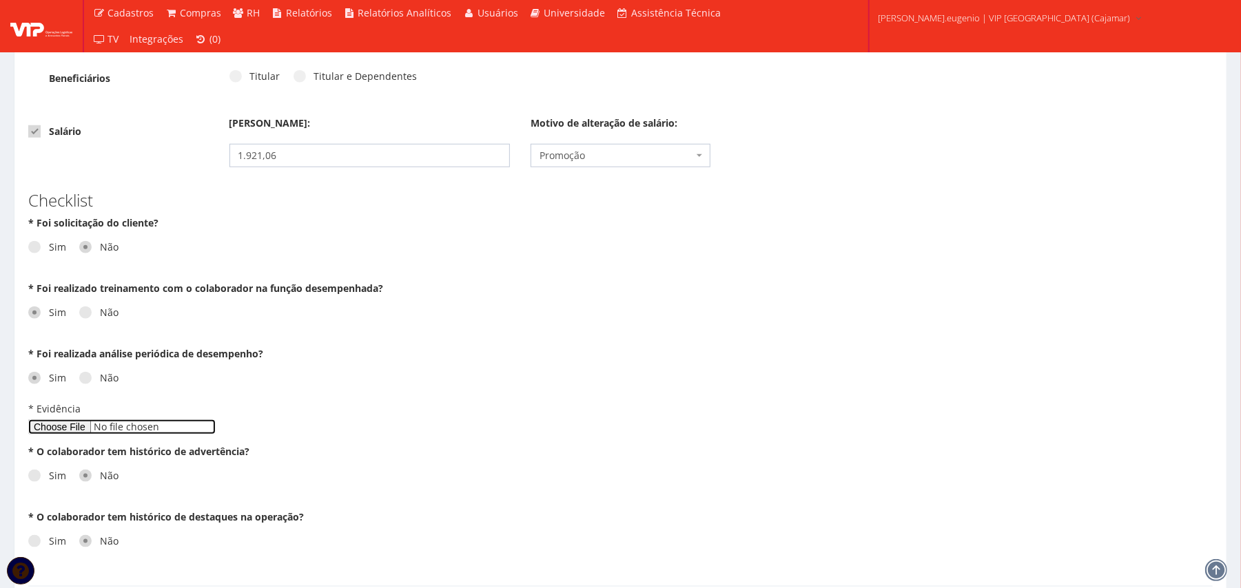
click at [83, 423] on input "* Evidência" at bounding box center [121, 427] width 187 height 15
type input "C:\fakepath\Avaliacao Lanna (1).pdf"
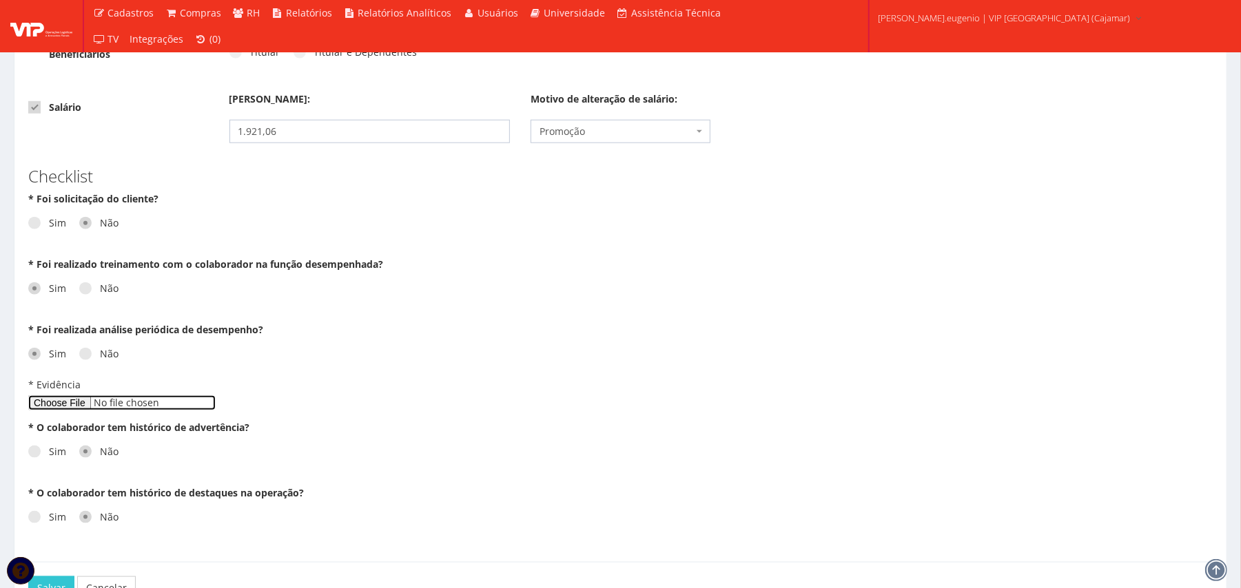
scroll to position [1047, 0]
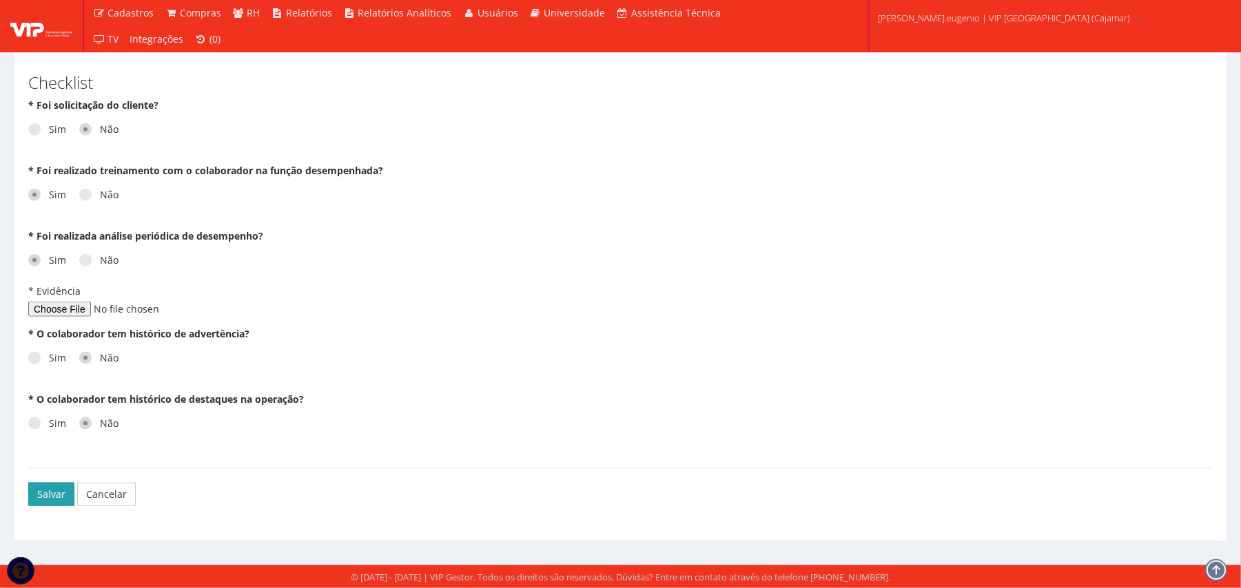
click at [59, 483] on button "Salvar" at bounding box center [51, 494] width 46 height 23
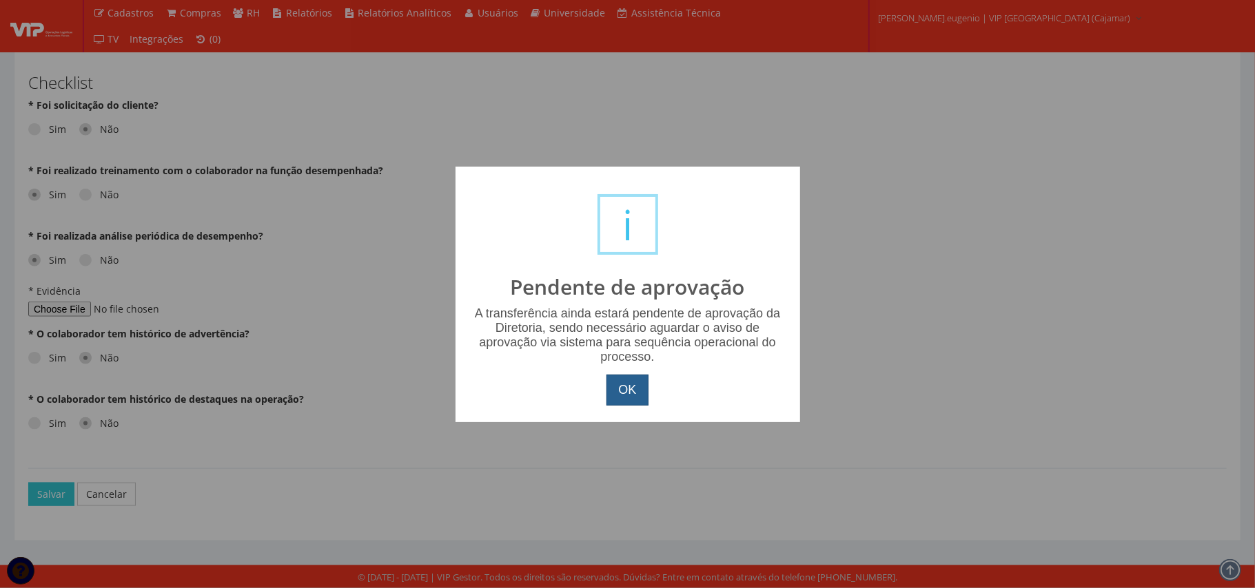
click at [624, 389] on button "OK" at bounding box center [626, 391] width 41 height 32
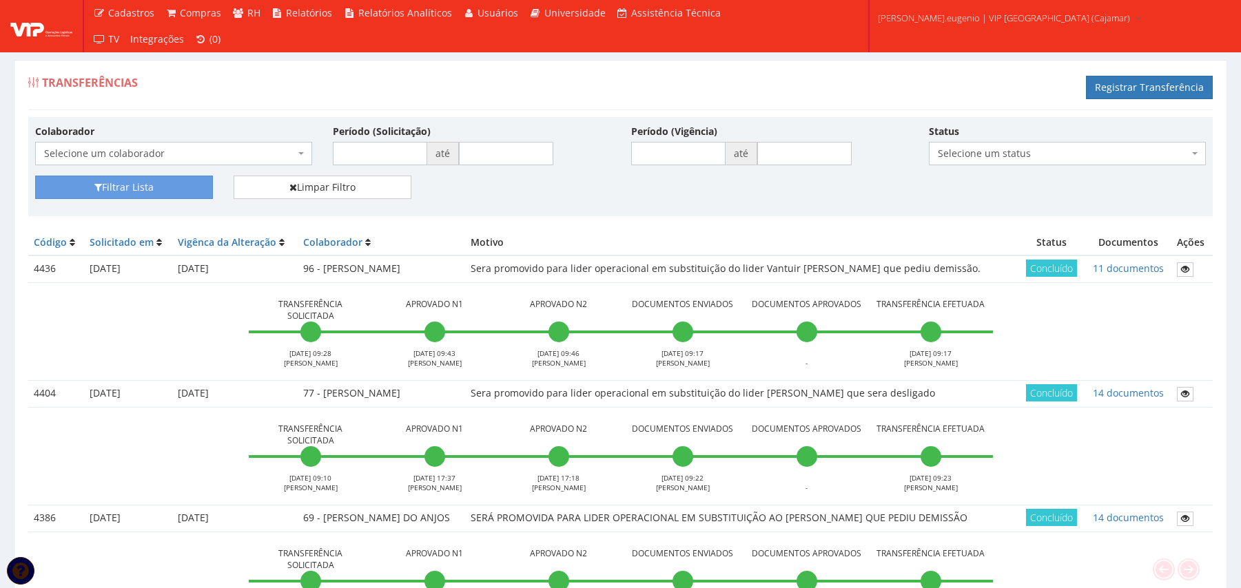
scroll to position [183, 0]
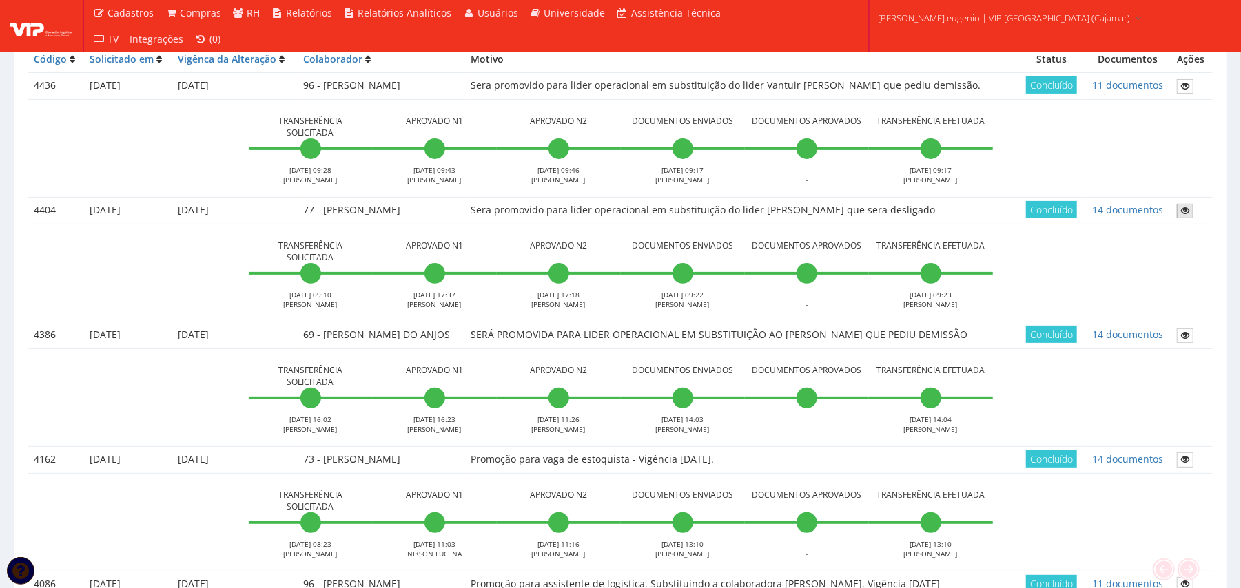
click at [1192, 218] on link at bounding box center [1185, 211] width 17 height 14
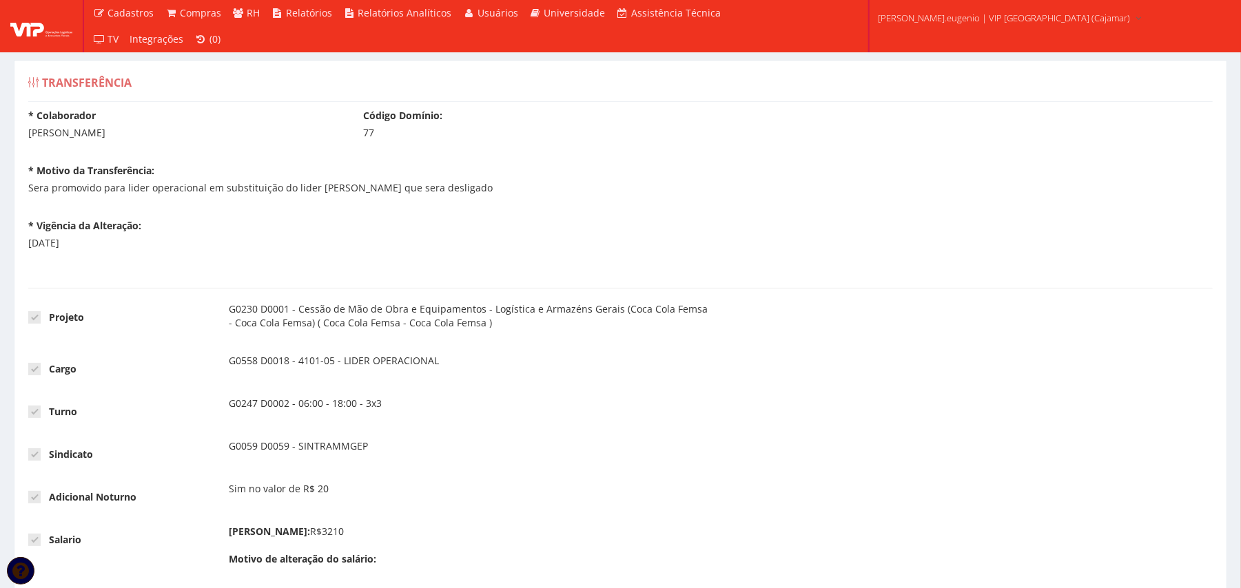
drag, startPoint x: 31, startPoint y: 188, endPoint x: 533, endPoint y: 189, distance: 501.6
click at [533, 189] on div "* Colaborador PABLO GOMES RIBEIRO Código Domínio: 77 * Motivo da Transferência:…" at bounding box center [620, 191] width 1205 height 165
copy p "era promovido para lider operacional em substituição do lider Cassio Andrade qu…"
click at [838, 233] on div "* Colaborador PABLO GOMES RIBEIRO Código Domínio: 77 * Motivo da Transferência:…" at bounding box center [620, 191] width 1205 height 165
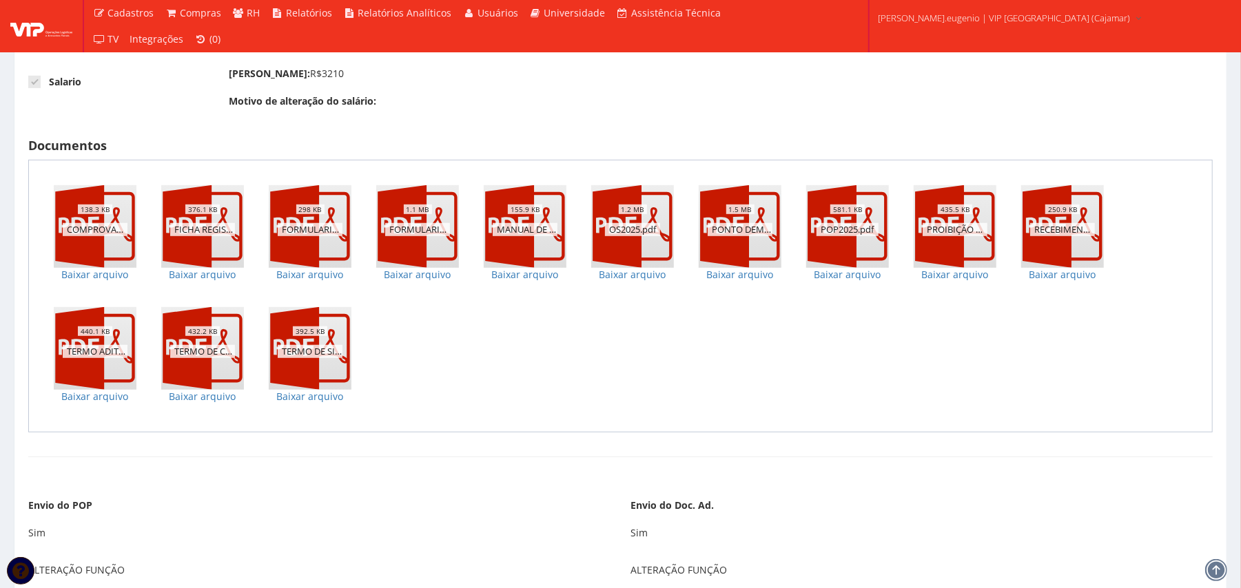
scroll to position [367, 0]
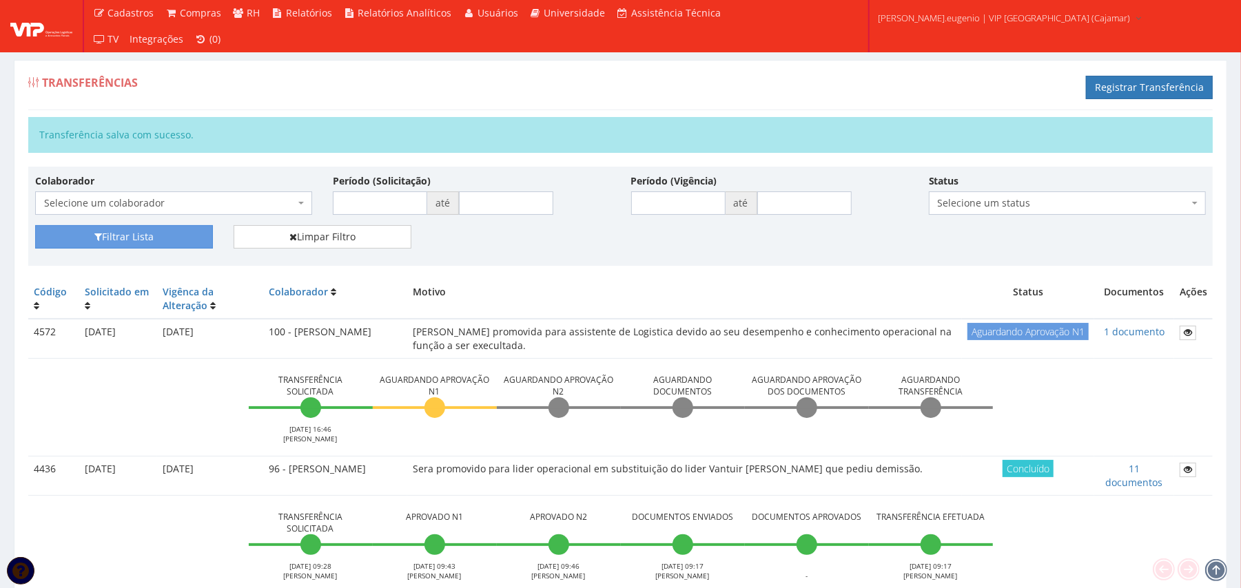
click at [451, 94] on div "Transferências Registrar Transferência" at bounding box center [620, 89] width 1185 height 41
